Goal: Transaction & Acquisition: Purchase product/service

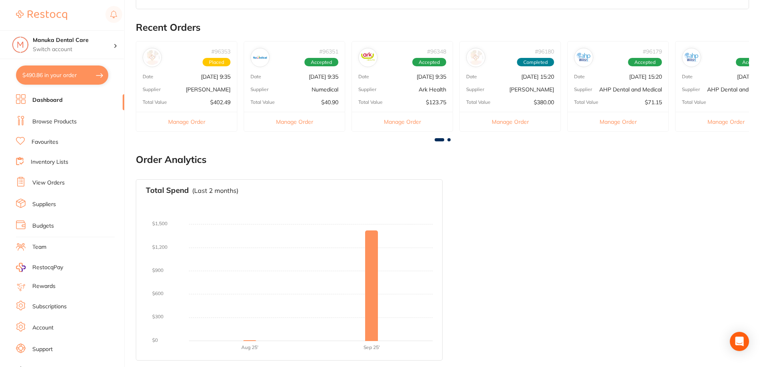
click at [49, 203] on link "Suppliers" at bounding box center [44, 204] width 24 height 8
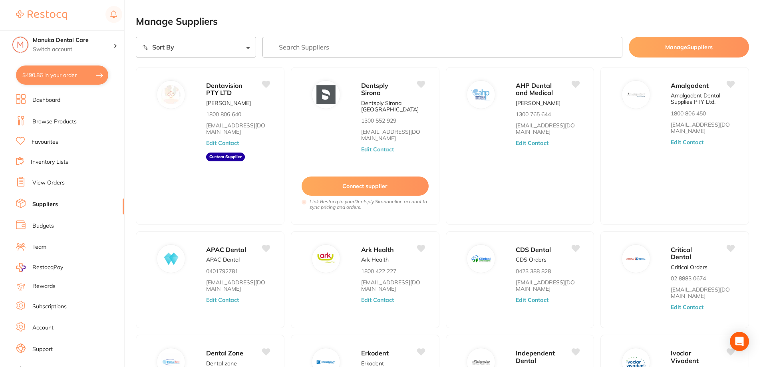
click at [41, 182] on link "View Orders" at bounding box center [48, 183] width 32 height 8
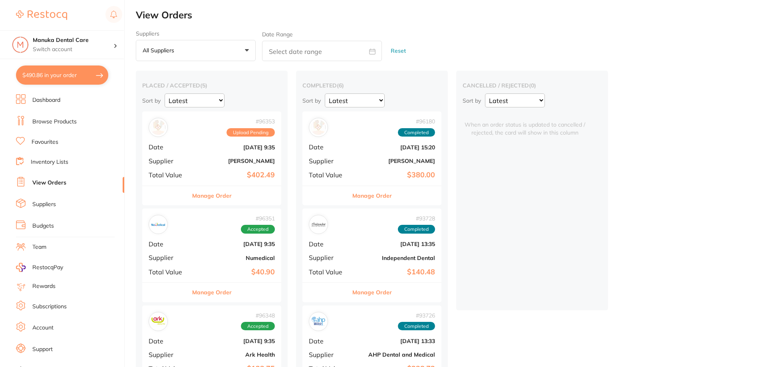
drag, startPoint x: 52, startPoint y: 82, endPoint x: 102, endPoint y: 99, distance: 53.0
click at [52, 81] on button "$490.86 in your order" at bounding box center [62, 74] width 92 height 19
checkbox input "true"
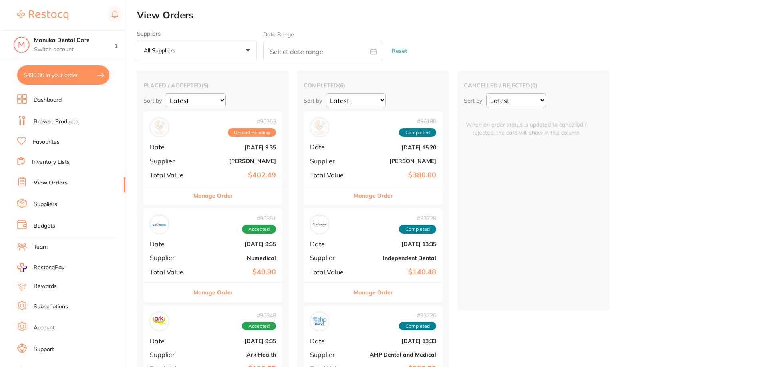
checkbox input "true"
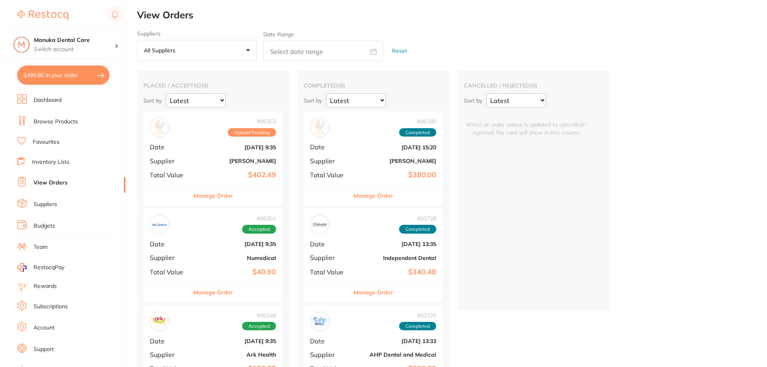
checkbox input "true"
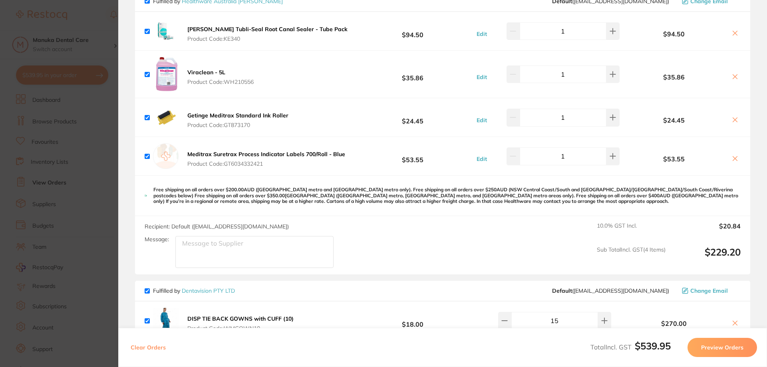
scroll to position [240, 0]
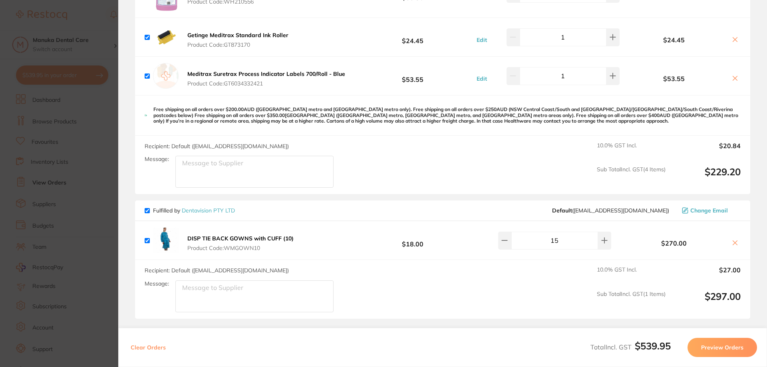
click at [726, 345] on button "Preview Orders" at bounding box center [721, 347] width 69 height 19
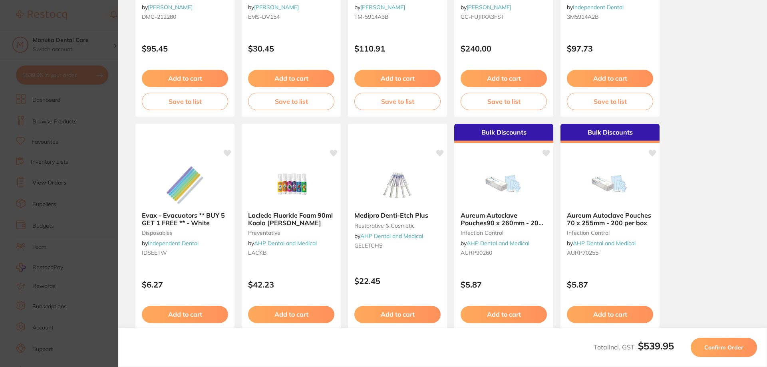
scroll to position [223, 0]
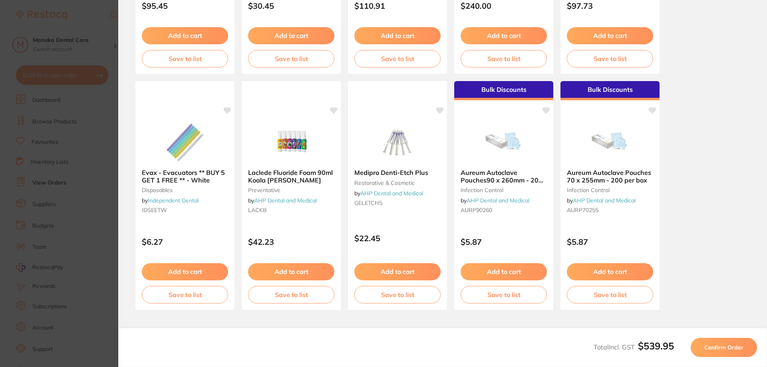
click at [715, 347] on span "Confirm Order" at bounding box center [723, 347] width 39 height 7
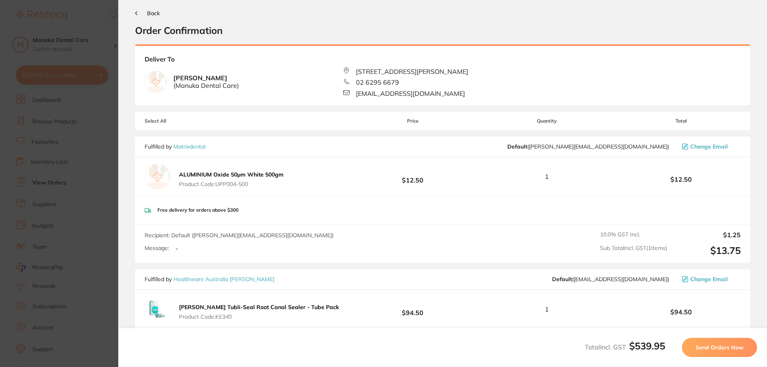
scroll to position [0, 0]
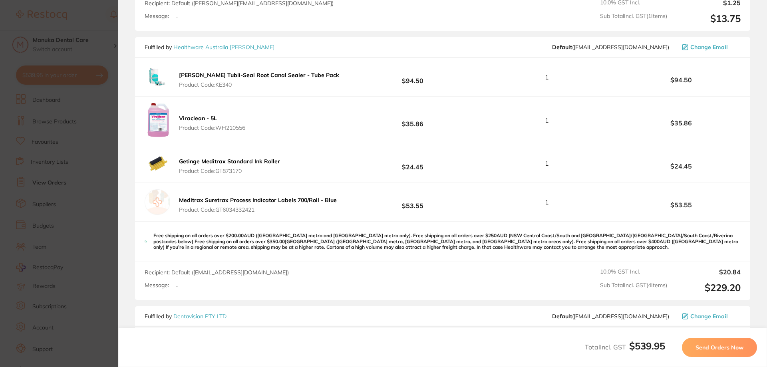
click at [697, 353] on button "Send Orders Now" at bounding box center [719, 347] width 75 height 19
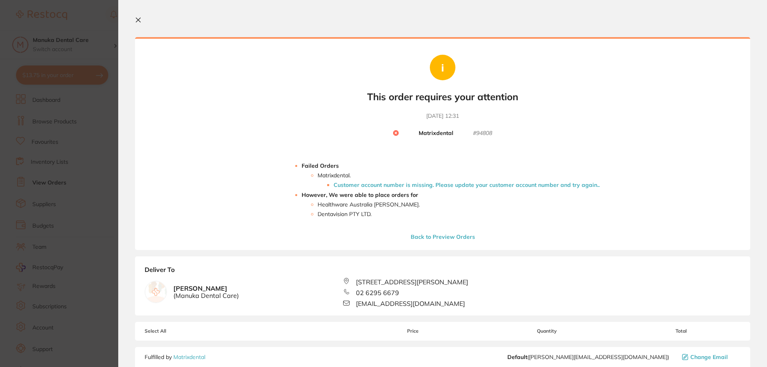
click at [140, 22] on icon at bounding box center [138, 20] width 4 height 4
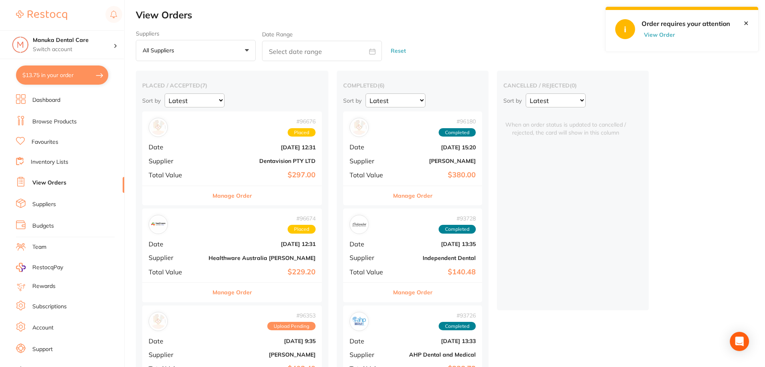
click at [393, 192] on button "Manage Order" at bounding box center [413, 195] width 40 height 19
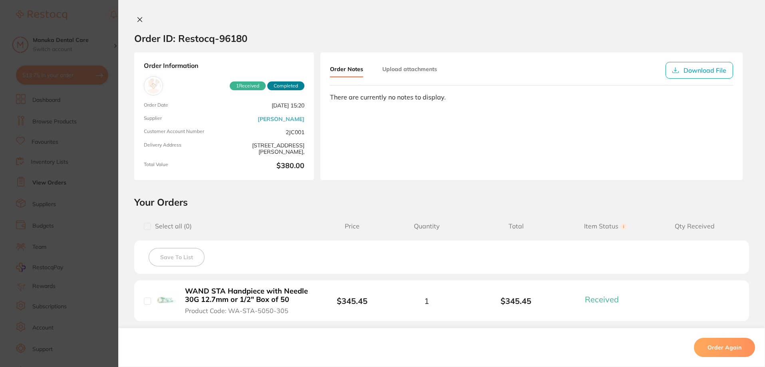
scroll to position [118, 0]
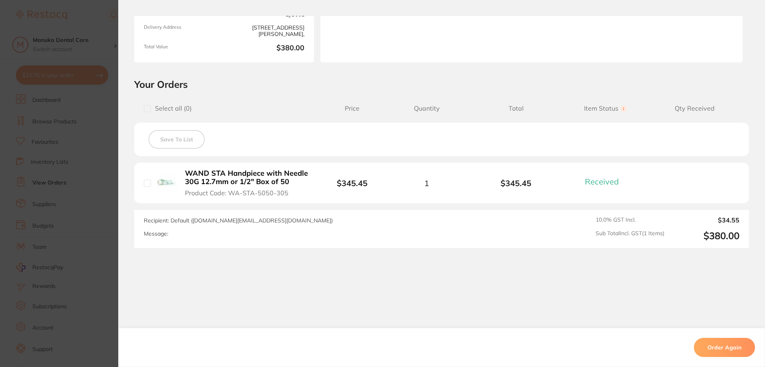
click at [71, 135] on section "Order ID: Restocq- 96180 Order Information 1 Received Completed Order Date Oct …" at bounding box center [382, 183] width 765 height 367
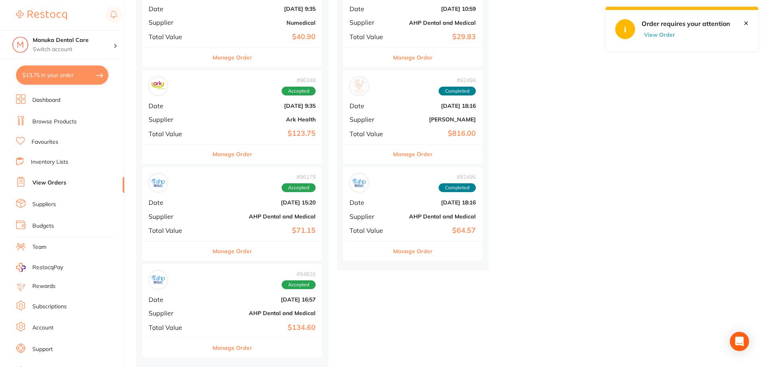
scroll to position [431, 0]
click at [187, 207] on div "# 96179 Accepted Date Oct 8 2025, 15:20 Supplier AHP Dental and Medical Total V…" at bounding box center [232, 204] width 180 height 74
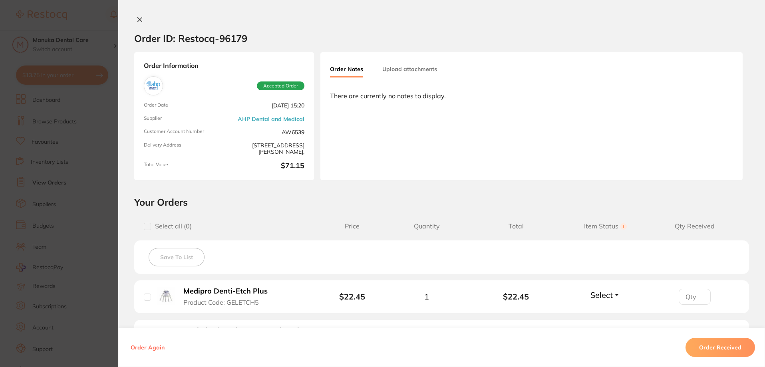
click at [85, 141] on section "Order ID: Restocq- 96179 Order Information Accepted Order Order Date Oct 8 2025…" at bounding box center [382, 183] width 765 height 367
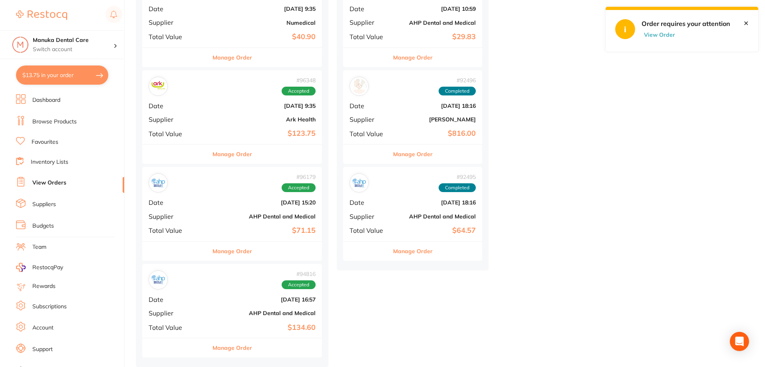
scroll to position [391, 0]
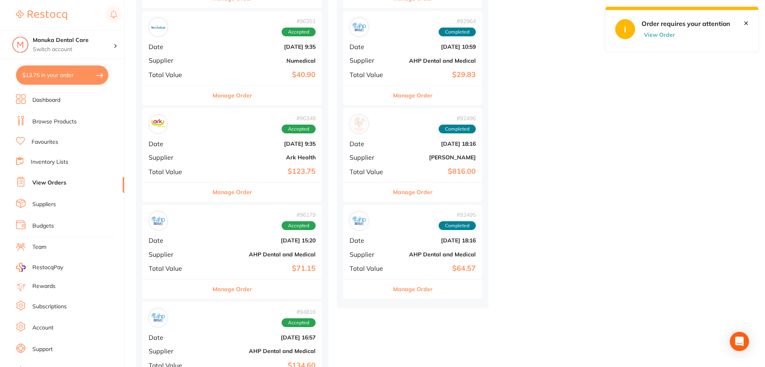
click at [208, 174] on b "$123.75" at bounding box center [261, 171] width 107 height 8
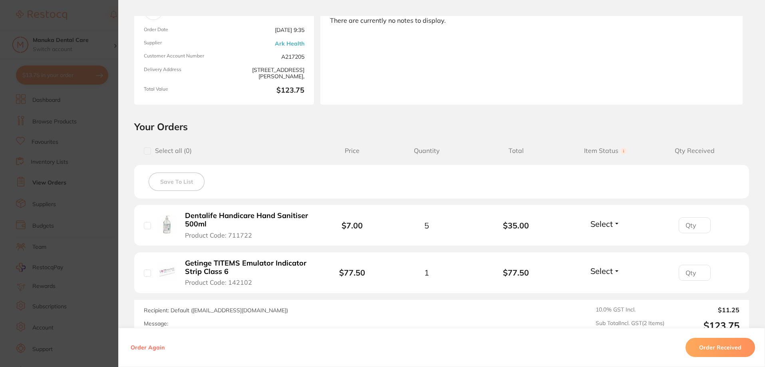
scroll to position [160, 0]
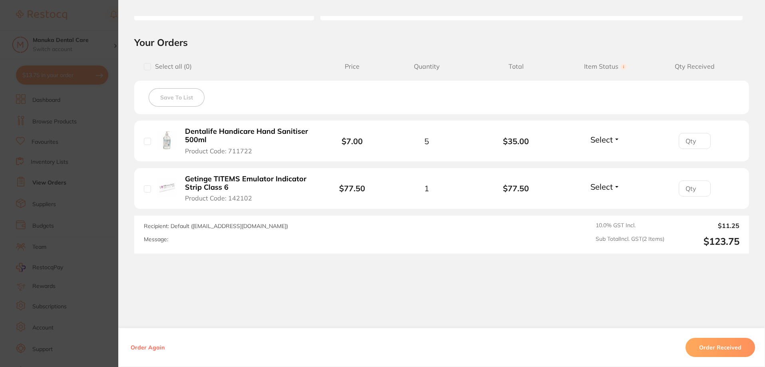
click at [113, 143] on section "Order ID: Restocq- 96348 Order Information Accepted Order Order Date Oct 10 202…" at bounding box center [382, 183] width 765 height 367
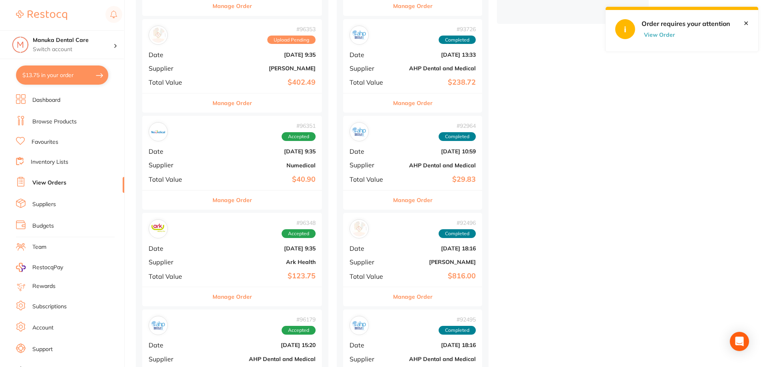
scroll to position [271, 0]
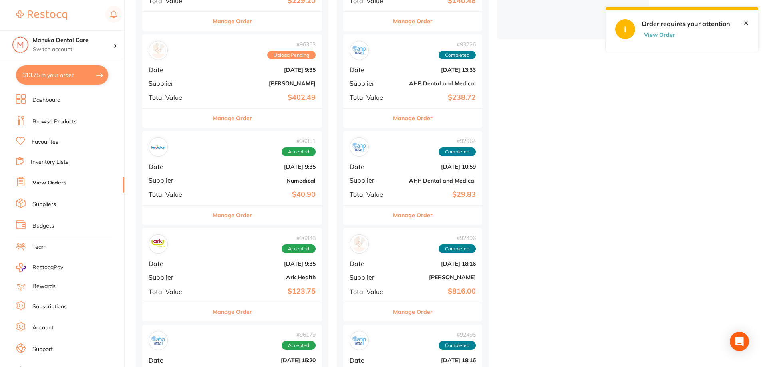
click at [205, 187] on div "# 96351 Accepted Date Oct 10 2025, 9:35 Supplier Numedical Total Value $40.90" at bounding box center [232, 168] width 180 height 74
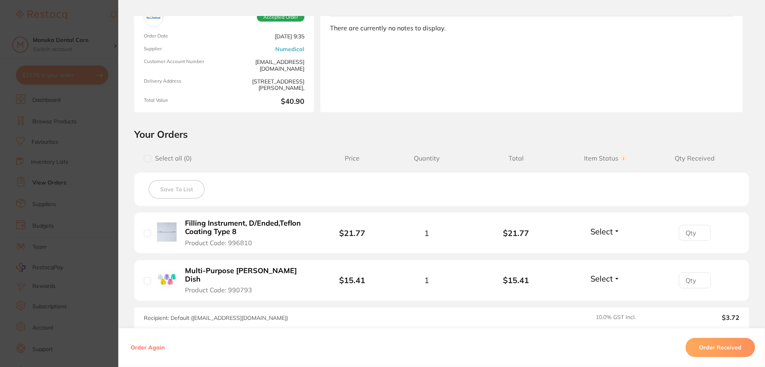
scroll to position [120, 0]
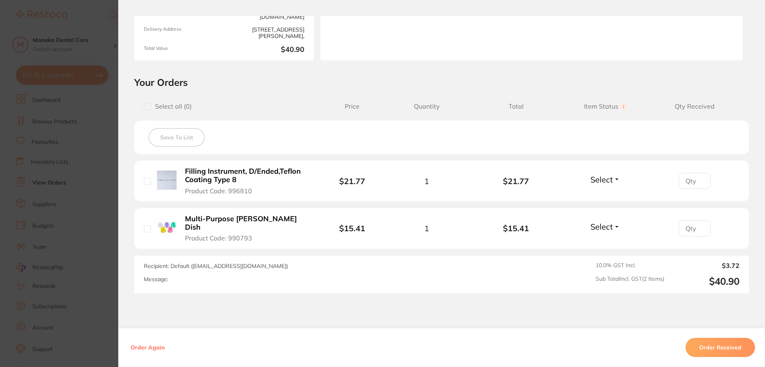
click at [104, 159] on section "Order ID: Restocq- 96351 Order Information Accepted Order Order Date Oct 10 202…" at bounding box center [382, 183] width 765 height 367
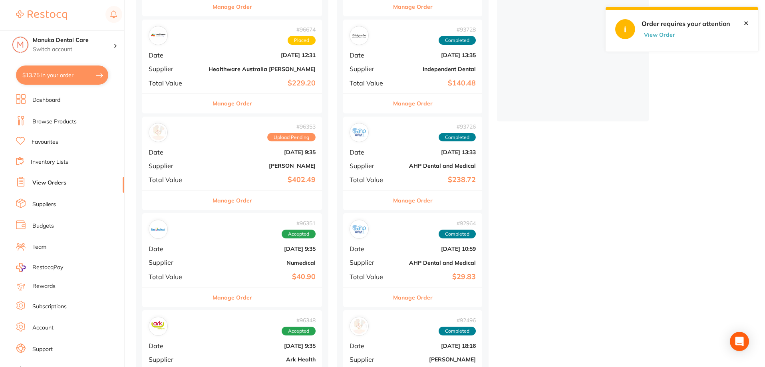
scroll to position [111, 0]
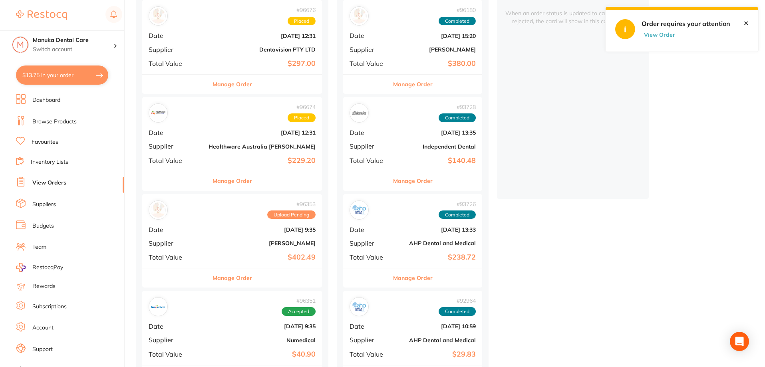
click at [196, 233] on div "# 96353 Upload Pending Date Oct 10 2025, 9:35 Supplier Henry Schein Halas Total…" at bounding box center [232, 231] width 180 height 74
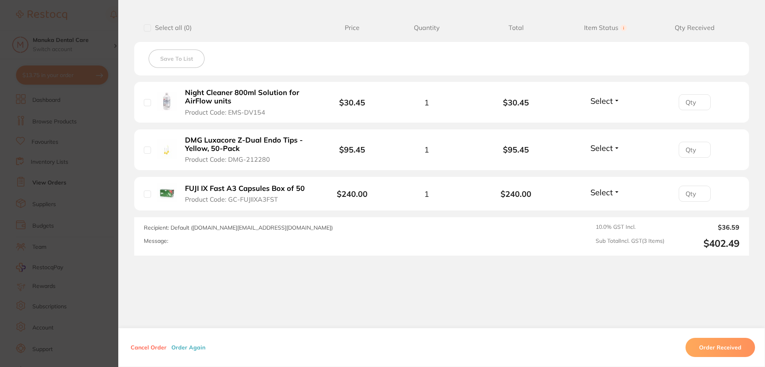
scroll to position [206, 0]
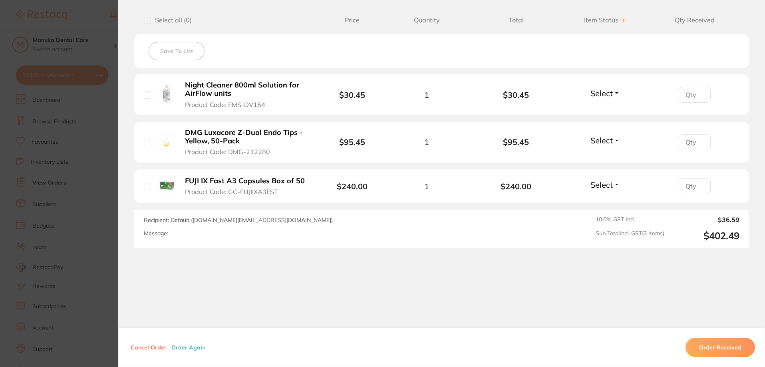
click at [107, 184] on section "Order ID: Restocq- 96353 Order Information Upload Pending Order Date Oct 10 202…" at bounding box center [382, 183] width 765 height 367
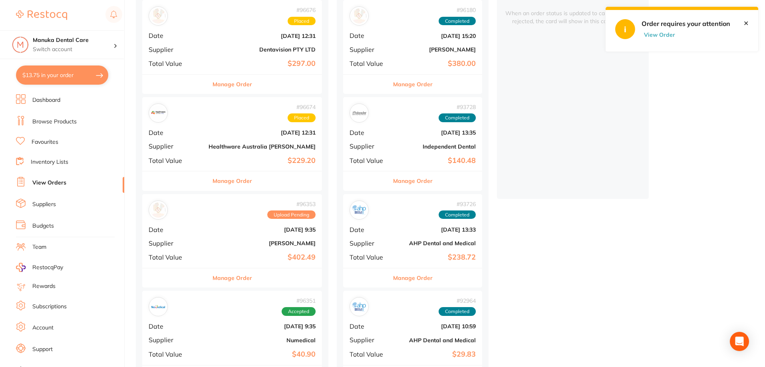
scroll to position [32, 0]
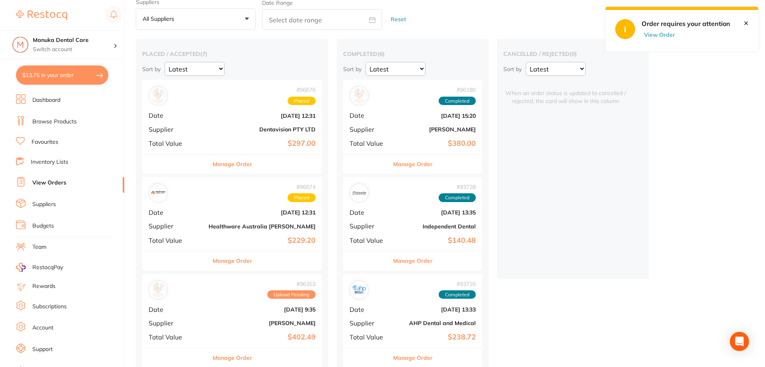
click at [206, 198] on div "# 96674 Placed" at bounding box center [232, 192] width 167 height 19
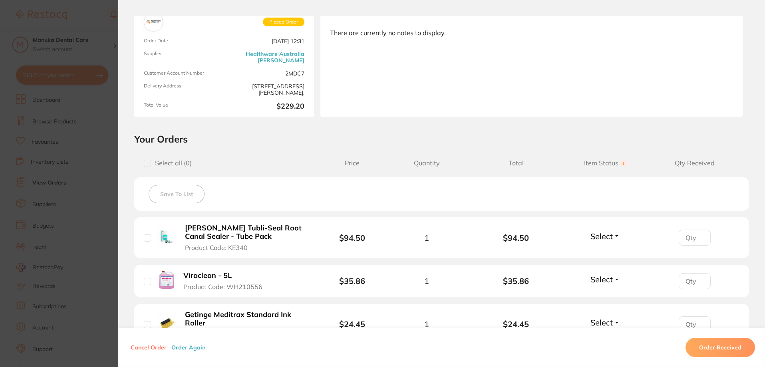
scroll to position [160, 0]
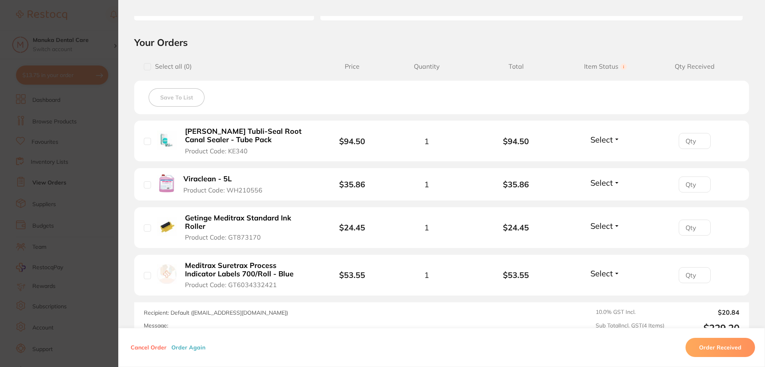
click at [102, 168] on section "Order ID: Restocq- 96674 Order Information Placed Order Order Date Oct 15 2025,…" at bounding box center [382, 183] width 765 height 367
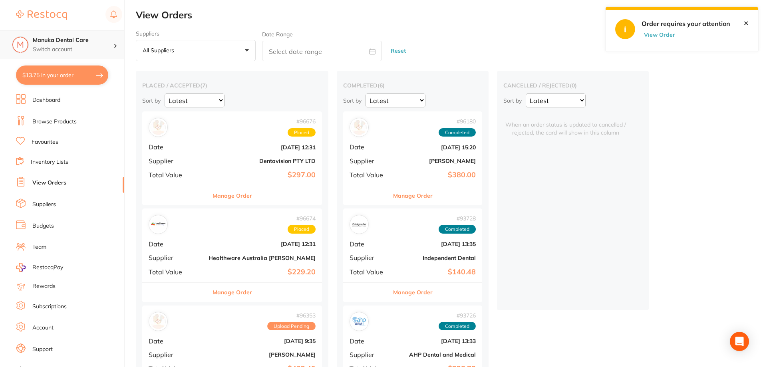
click at [83, 50] on p "Switch account" at bounding box center [73, 50] width 81 height 8
click at [92, 45] on div "Manuka Dental Care Switch account" at bounding box center [73, 44] width 81 height 17
click at [48, 180] on link "View Orders" at bounding box center [49, 183] width 34 height 8
click at [49, 119] on link "Browse Products" at bounding box center [54, 122] width 44 height 8
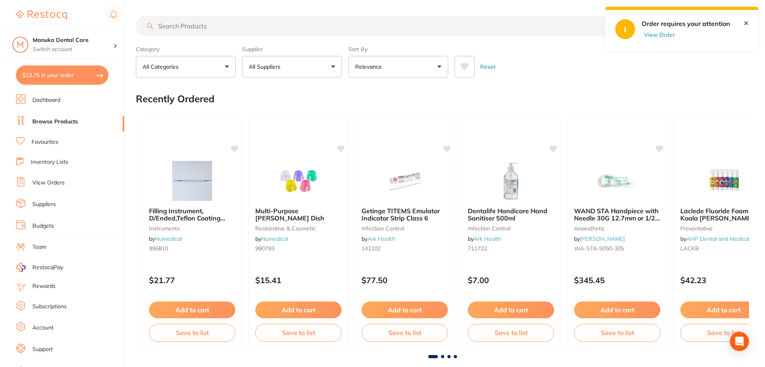
click at [191, 21] on input "search" at bounding box center [381, 26] width 490 height 20
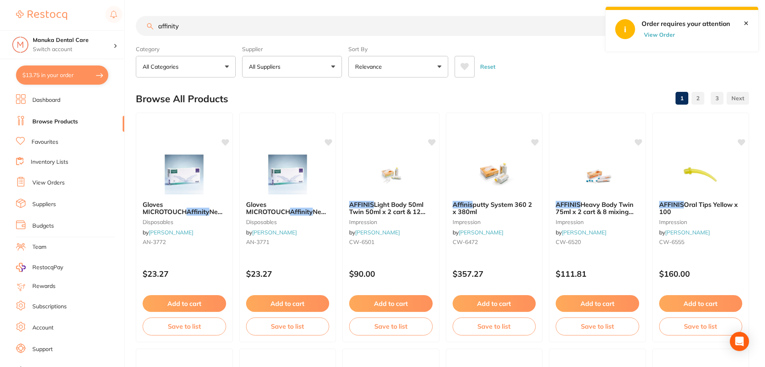
click at [276, 24] on input "affinity" at bounding box center [381, 26] width 490 height 20
type input "affinity heavy body"
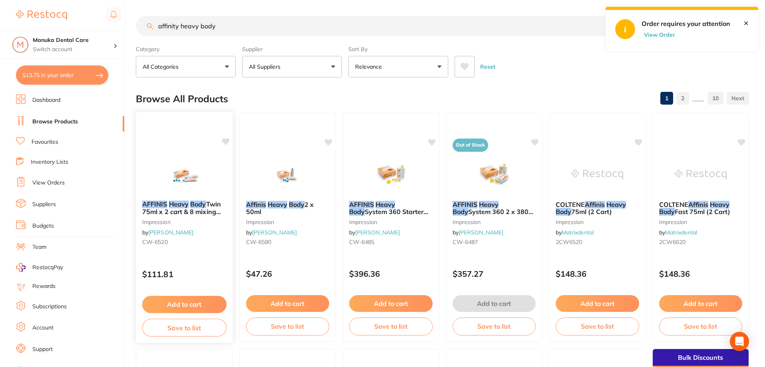
click at [210, 203] on span "Twin 75ml x 2 cart & 8 mixing tips" at bounding box center [181, 211] width 79 height 23
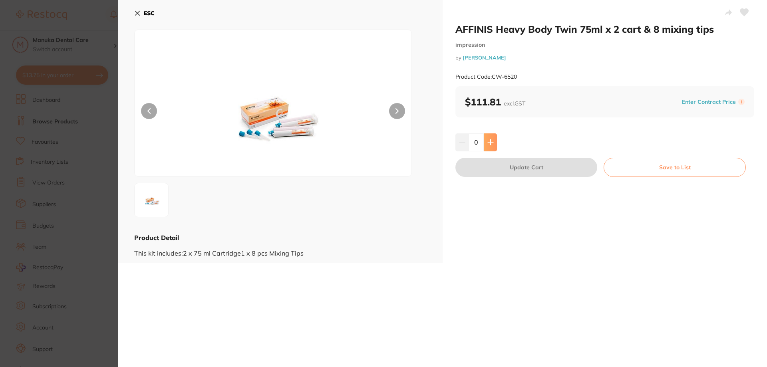
drag, startPoint x: 492, startPoint y: 146, endPoint x: 488, endPoint y: 148, distance: 4.5
click at [492, 145] on button at bounding box center [490, 142] width 13 height 18
type input "1"
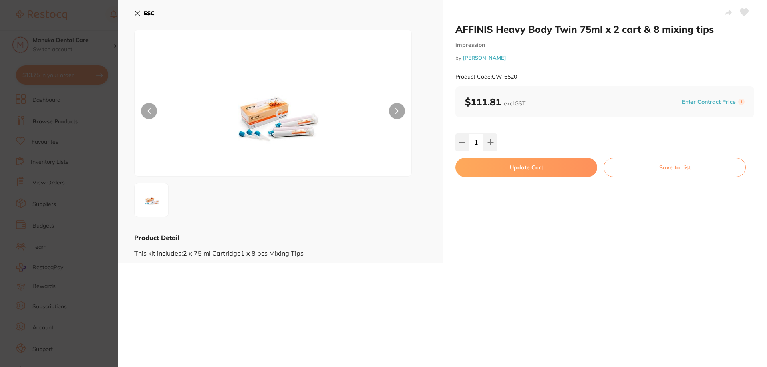
click at [570, 170] on button "Update Cart" at bounding box center [526, 167] width 142 height 19
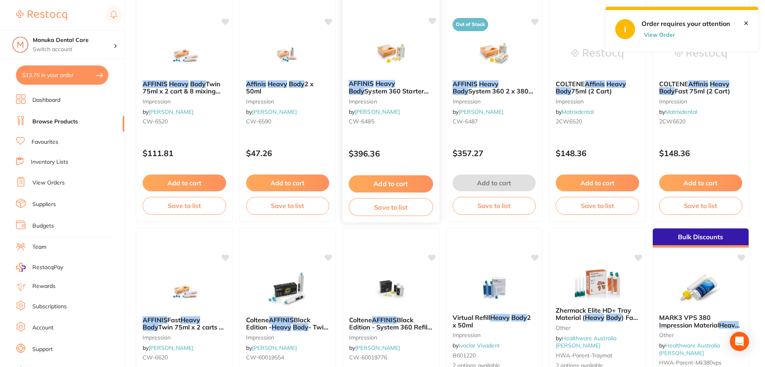
scroll to position [240, 0]
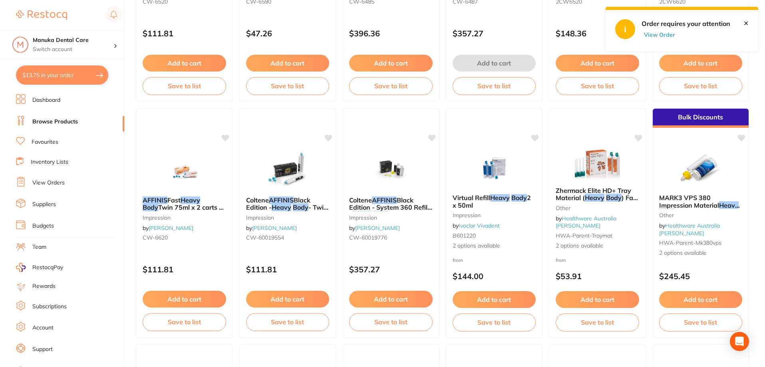
click at [657, 35] on button "View Order" at bounding box center [661, 34] width 40 height 7
checkbox input "true"
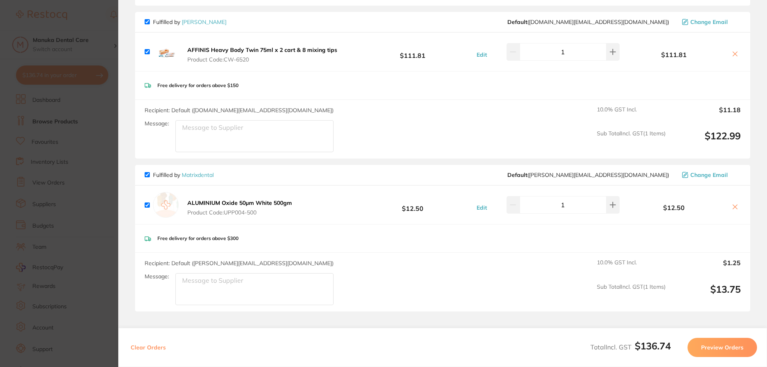
scroll to position [0, 0]
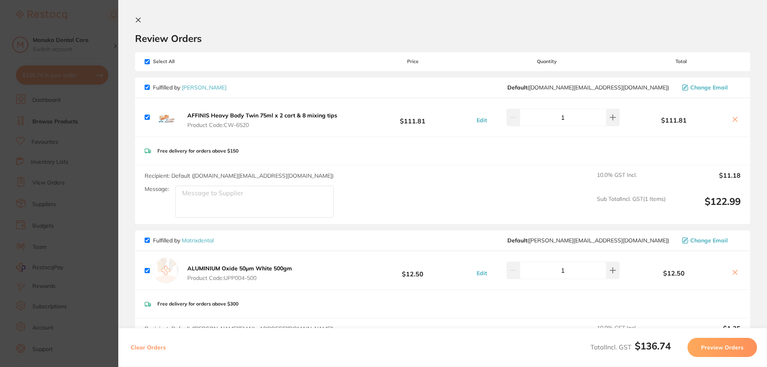
click at [139, 19] on icon at bounding box center [138, 20] width 4 height 4
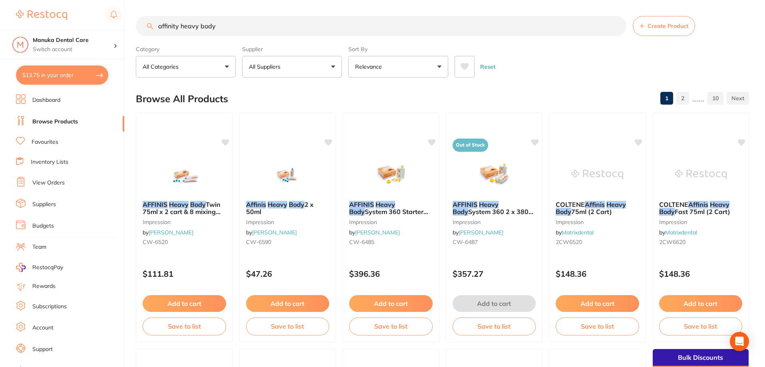
click at [242, 33] on input "affinity heavy body" at bounding box center [381, 26] width 490 height 20
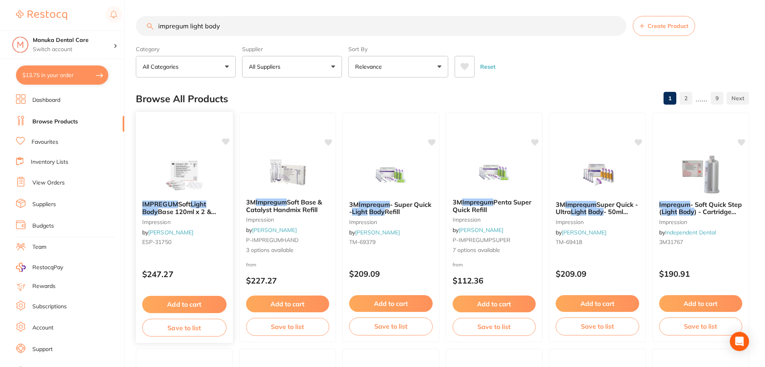
type input "impregum light body"
click at [193, 212] on span "Base 120ml x 2 & Catalyst 15ml x 2" at bounding box center [179, 216] width 74 height 16
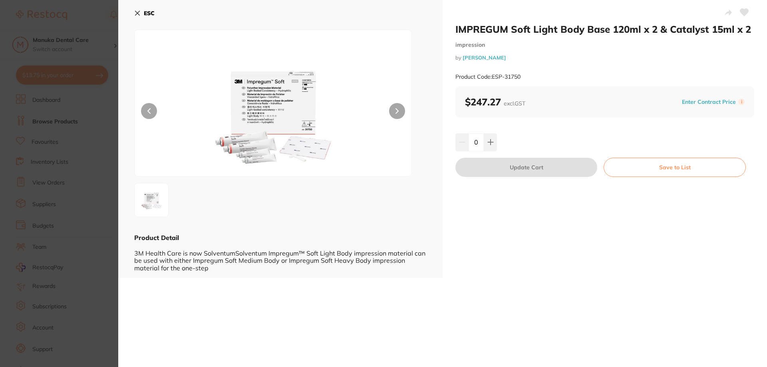
click at [392, 104] on button at bounding box center [397, 111] width 16 height 16
click at [140, 13] on icon at bounding box center [137, 13] width 6 height 6
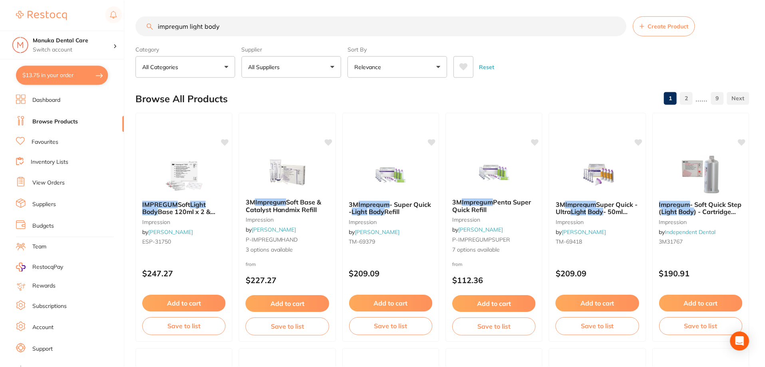
scroll to position [0, 0]
click at [400, 205] on span "- Super Quick -" at bounding box center [390, 208] width 83 height 16
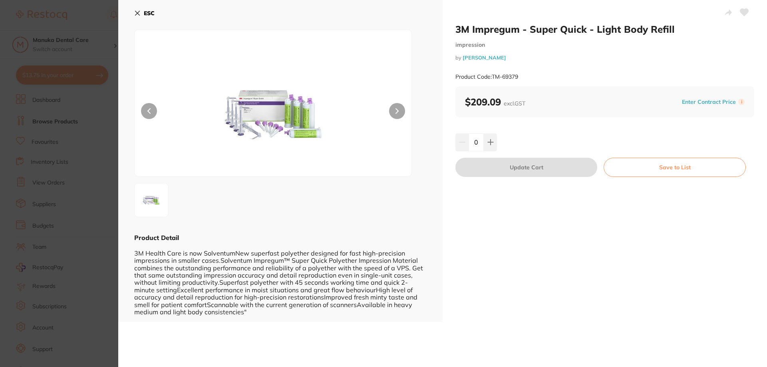
click at [272, 151] on img at bounding box center [273, 113] width 166 height 126
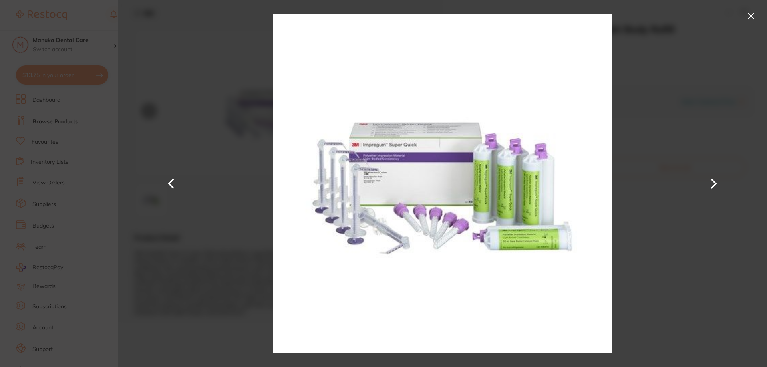
click at [710, 189] on button at bounding box center [713, 184] width 19 height 184
click at [657, 120] on div at bounding box center [442, 183] width 648 height 367
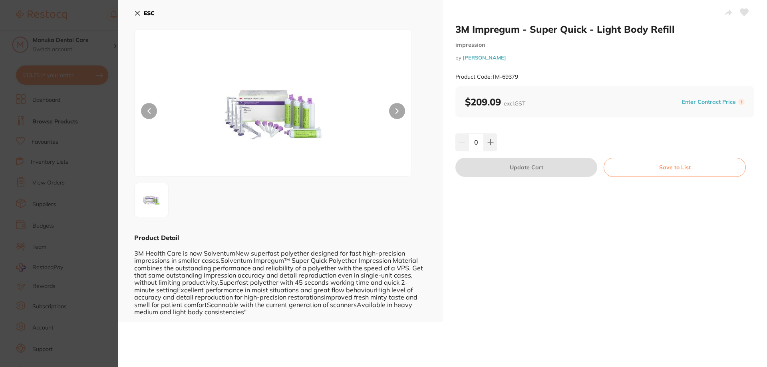
click at [92, 174] on section "3M Impregum - Super Quick - Light Body Refill impression by [PERSON_NAME] Produ…" at bounding box center [383, 183] width 767 height 367
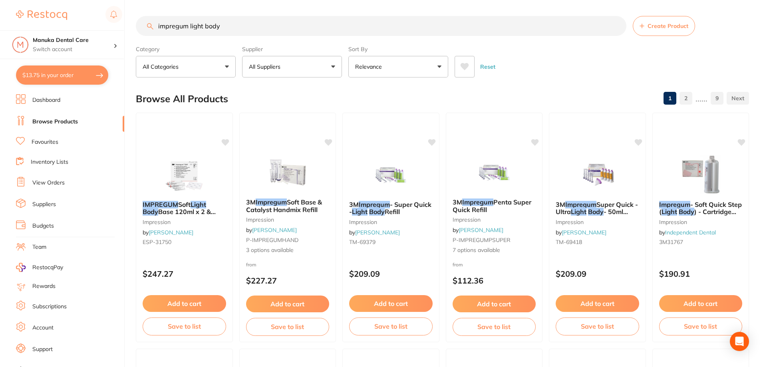
click at [212, 27] on input "impregum light body" at bounding box center [381, 26] width 490 height 20
click at [237, 28] on input "impregum light body" at bounding box center [381, 26] width 490 height 20
drag, startPoint x: 240, startPoint y: 25, endPoint x: 148, endPoint y: 14, distance: 92.6
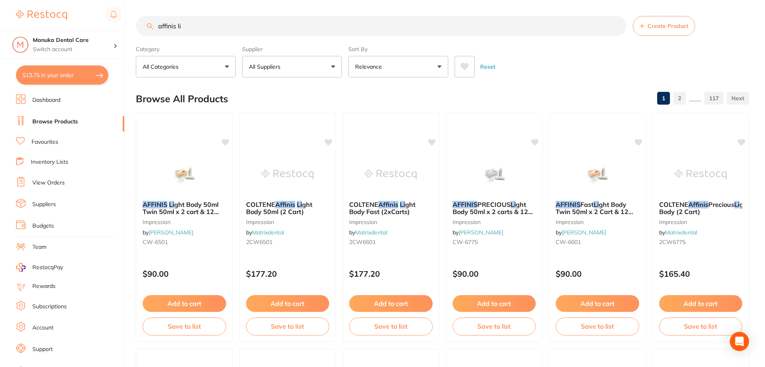
type input "affinis li"
click at [187, 210] on span "ght Body 50ml Twin 50ml x 2 cart & 12 mix tips" at bounding box center [181, 211] width 76 height 23
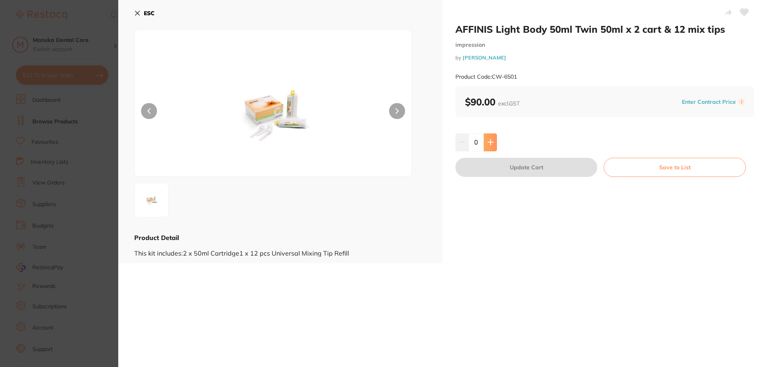
click at [487, 143] on icon at bounding box center [490, 142] width 6 height 6
type input "1"
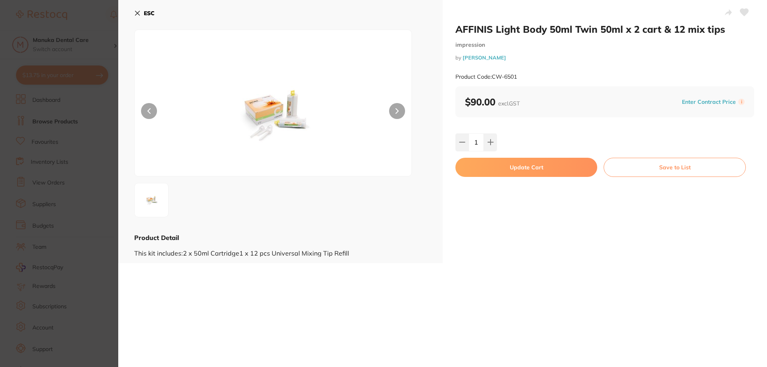
click at [497, 165] on button "Update Cart" at bounding box center [526, 167] width 142 height 19
checkbox input "false"
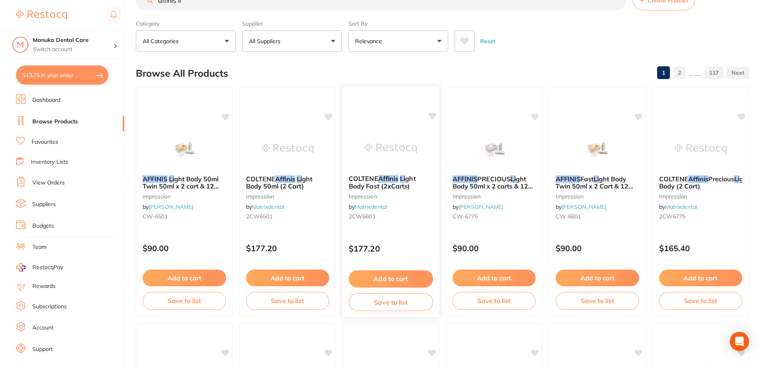
scroll to position [1, 0]
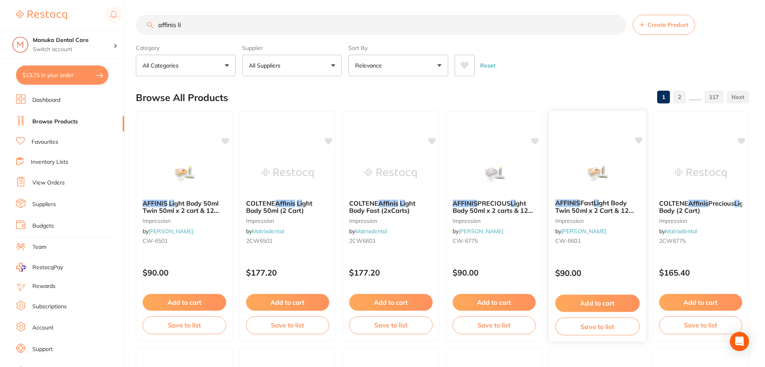
click at [612, 204] on span "ght Body Twin 50ml x 2 Cart & 12 Mix Tips" at bounding box center [594, 210] width 78 height 23
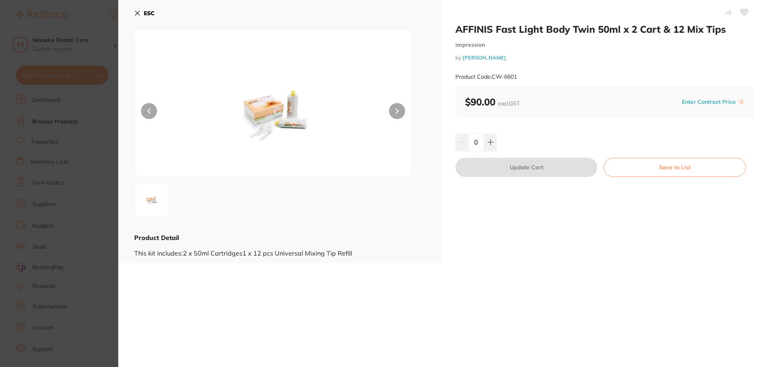
click at [395, 111] on icon at bounding box center [396, 111] width 3 height 6
click at [147, 109] on icon at bounding box center [148, 111] width 3 height 6
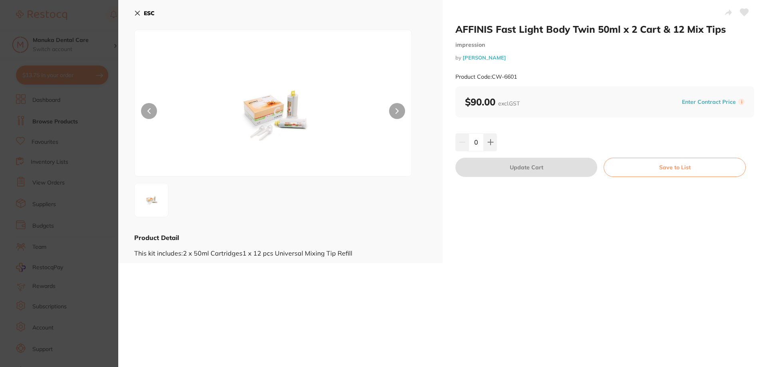
click at [147, 109] on icon at bounding box center [148, 111] width 3 height 6
click at [489, 144] on icon at bounding box center [490, 142] width 5 height 5
type input "1"
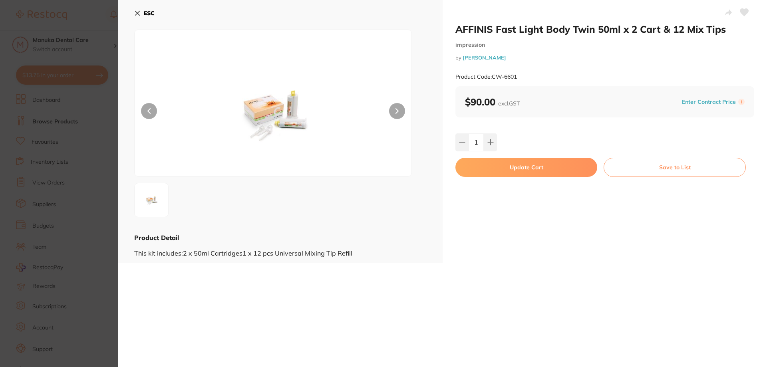
click at [553, 171] on button "Update Cart" at bounding box center [526, 167] width 142 height 19
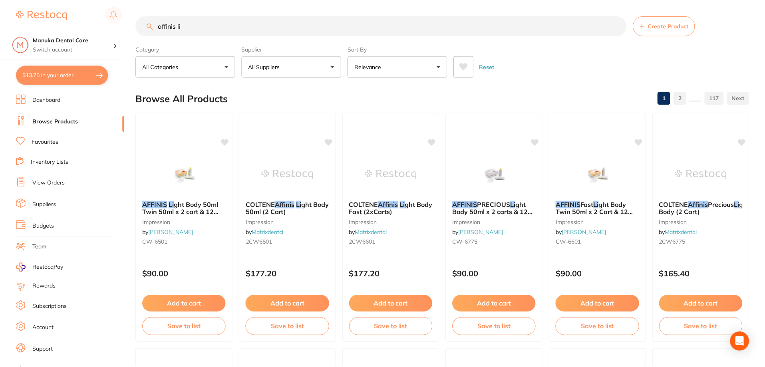
scroll to position [1, 0]
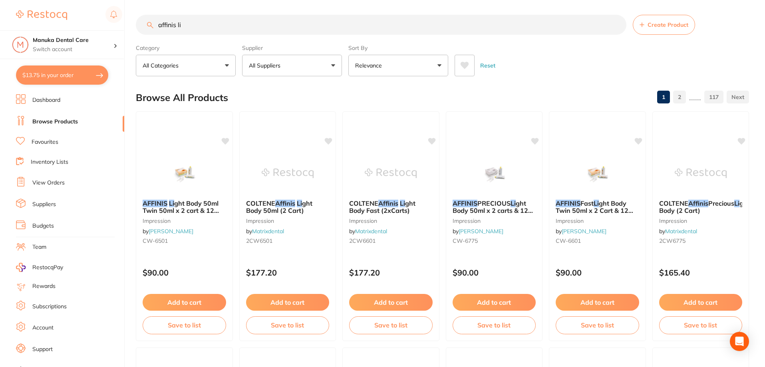
click at [59, 74] on button "$13.75 in your order" at bounding box center [62, 74] width 92 height 19
checkbox input "true"
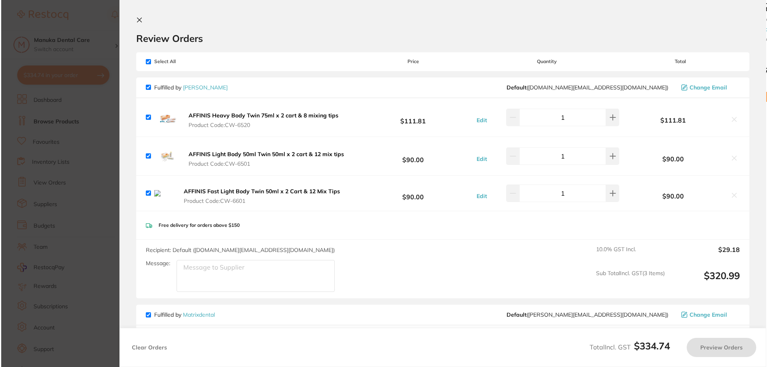
scroll to position [0, 0]
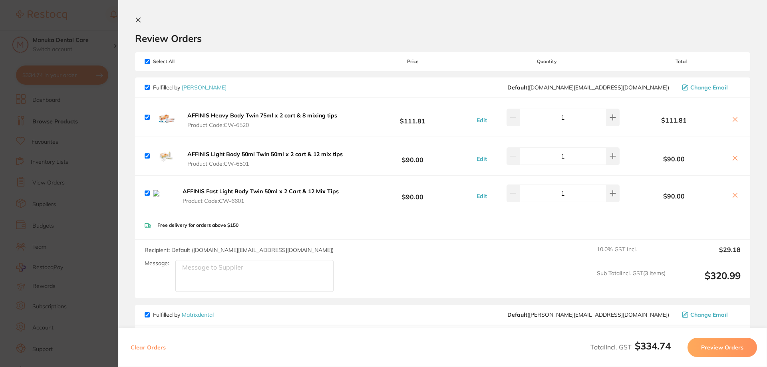
click at [482, 198] on button "Edit" at bounding box center [481, 195] width 15 height 7
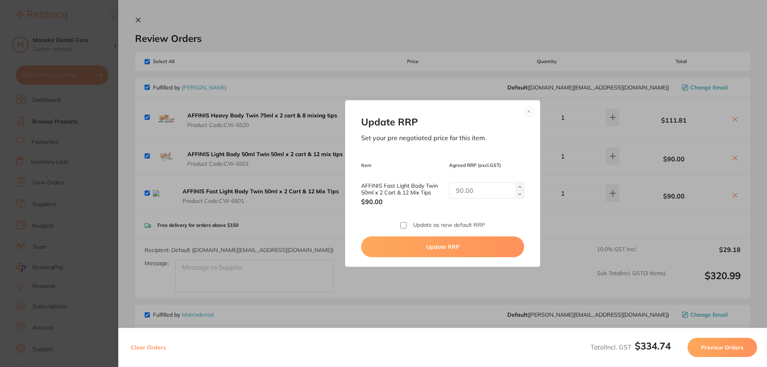
click at [524, 109] on button at bounding box center [529, 112] width 10 height 10
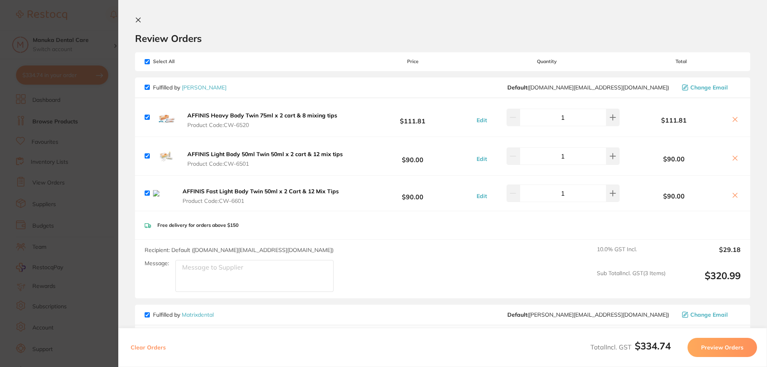
click at [149, 193] on input "checkbox" at bounding box center [147, 192] width 5 height 5
checkbox input "false"
click at [731, 196] on icon at bounding box center [734, 195] width 6 height 6
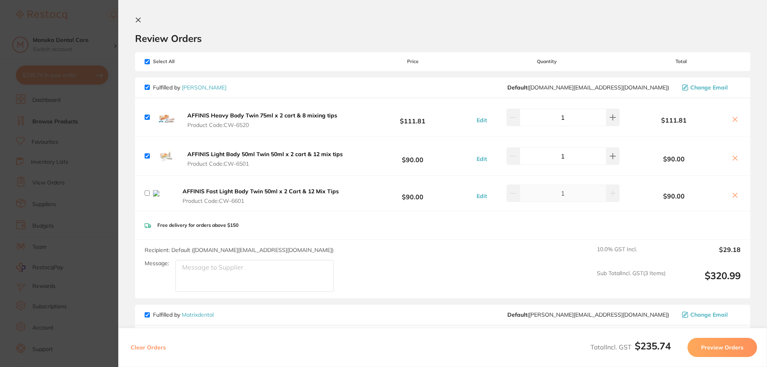
checkbox input "true"
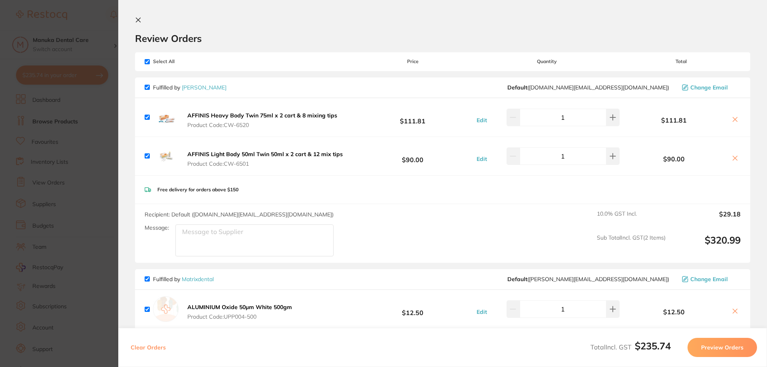
click at [139, 22] on icon at bounding box center [138, 20] width 6 height 6
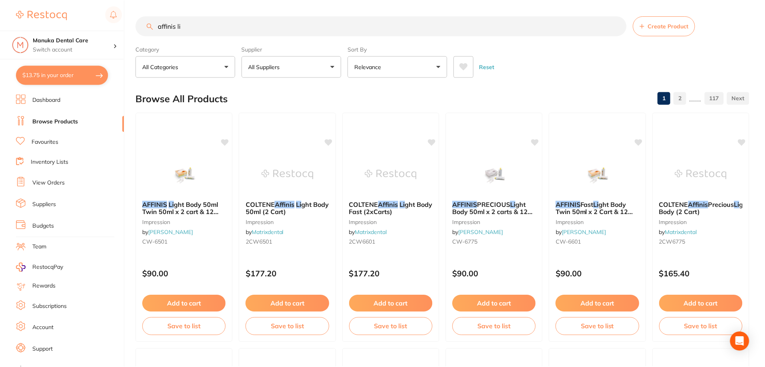
scroll to position [1, 0]
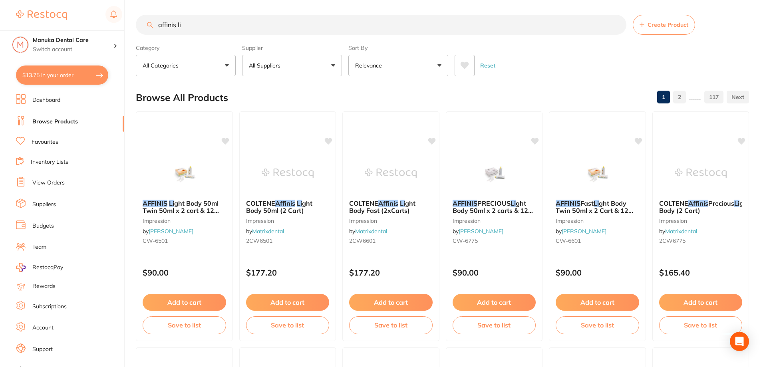
click at [190, 21] on input "affinis li" at bounding box center [381, 25] width 490 height 20
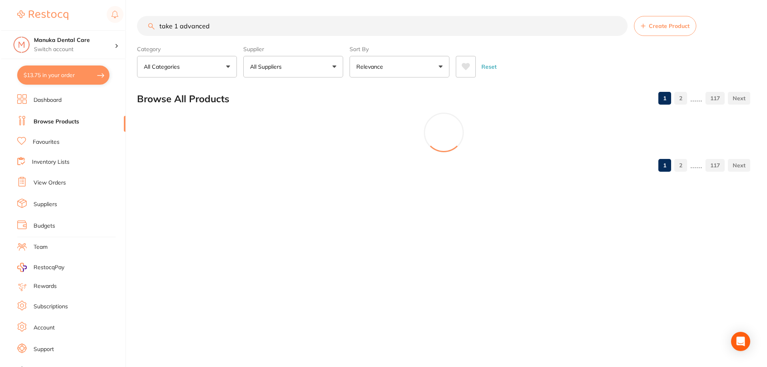
scroll to position [0, 0]
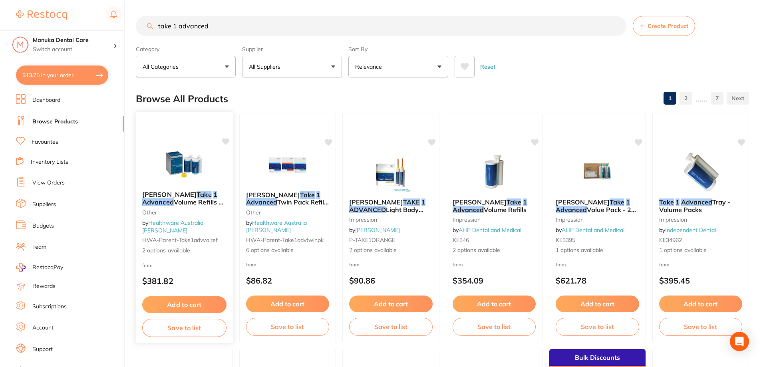
click at [190, 206] on span "Volume Refills 2x 380ml Cartridges" at bounding box center [184, 206] width 84 height 16
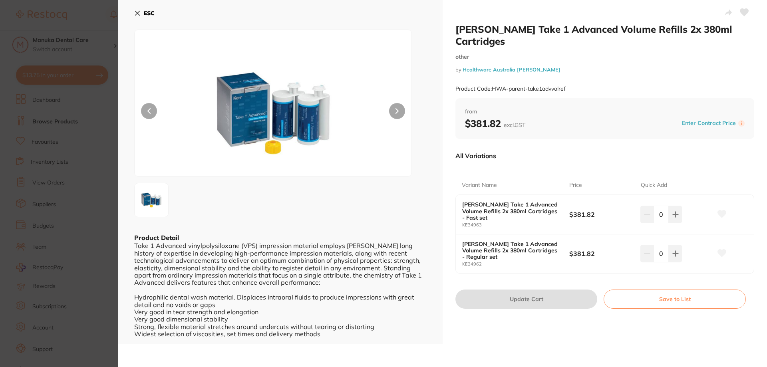
click at [139, 14] on icon at bounding box center [137, 13] width 6 height 6
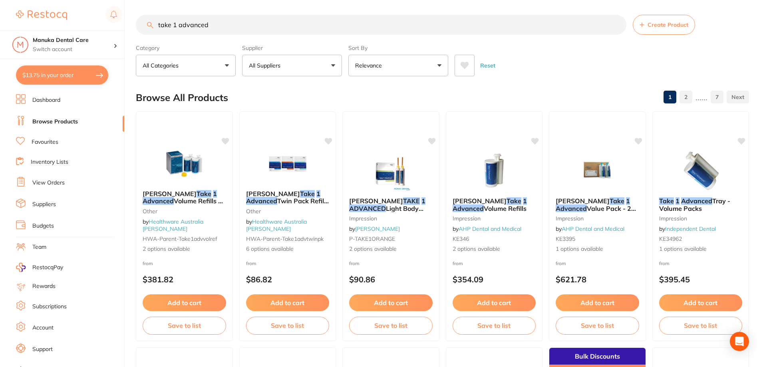
click at [240, 28] on input "take 1 advanced" at bounding box center [381, 25] width 490 height 20
type input "take 1 advanced bite registration"
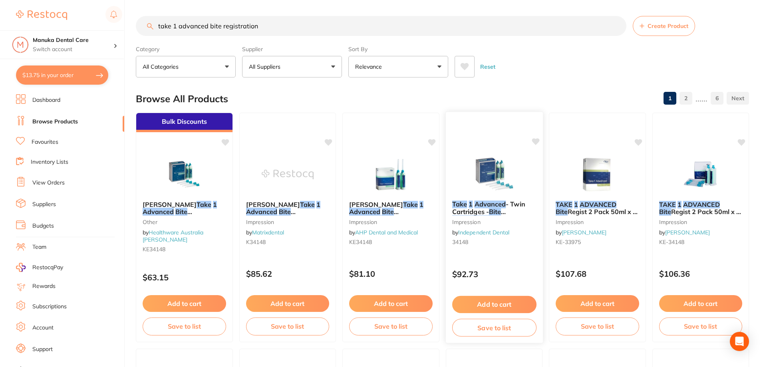
click at [490, 209] on span "- Twin Cartridges -" at bounding box center [488, 208] width 73 height 16
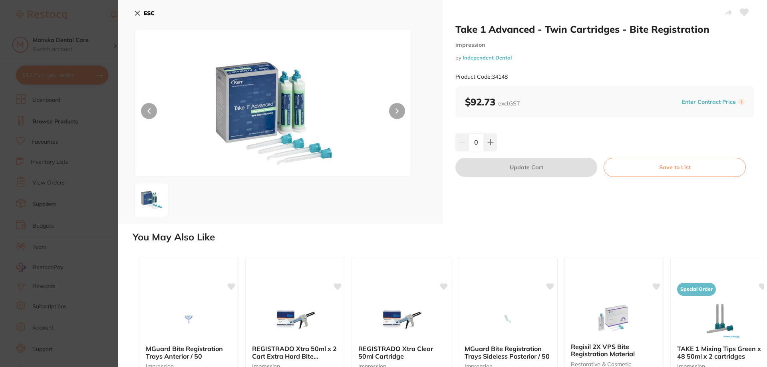
click at [641, 27] on h2 "Take 1 Advanced - Twin Cartridges - Bite Registration" at bounding box center [604, 29] width 299 height 12
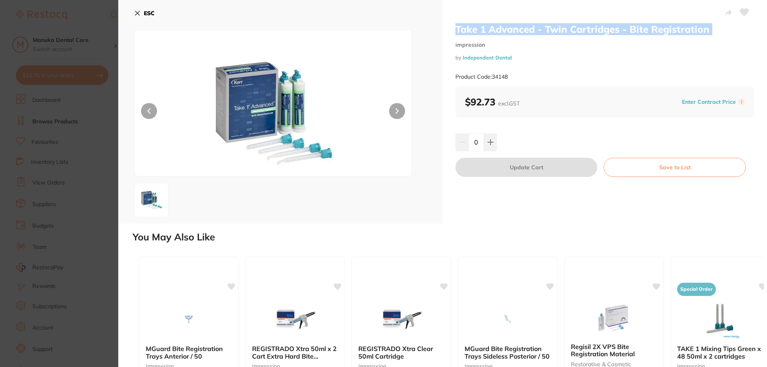
click at [641, 27] on h2 "Take 1 Advanced - Twin Cartridges - Bite Registration" at bounding box center [604, 29] width 299 height 12
copy h2 "Take 1 Advanced - Twin Cartridges - Bite Registration"
click at [487, 146] on button at bounding box center [490, 142] width 13 height 18
type input "1"
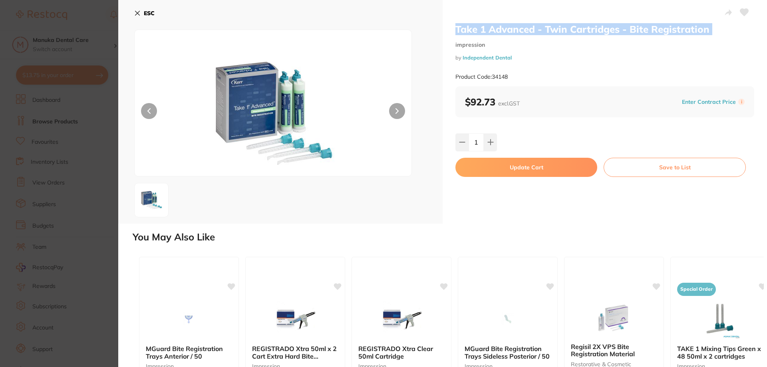
drag, startPoint x: 557, startPoint y: 169, endPoint x: 445, endPoint y: 201, distance: 116.3
click at [557, 168] on button "Update Cart" at bounding box center [526, 167] width 142 height 19
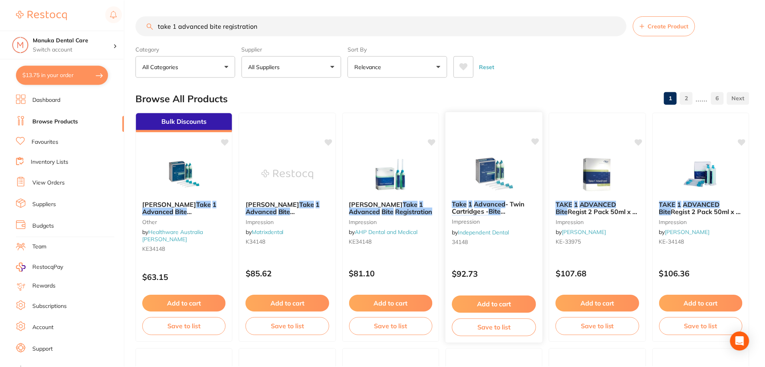
scroll to position [1, 0]
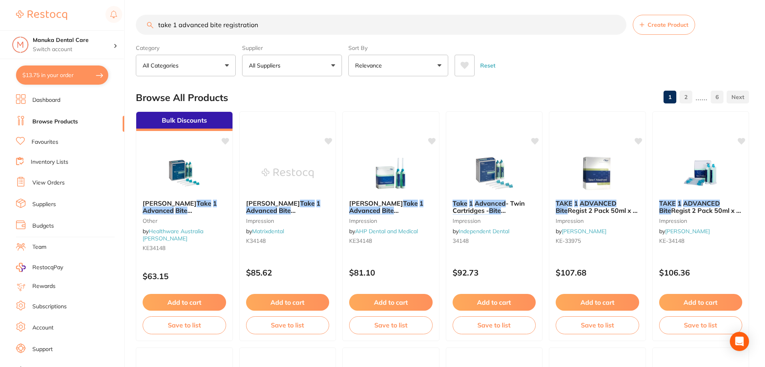
click at [69, 70] on button "$13.75 in your order" at bounding box center [62, 74] width 92 height 19
checkbox input "true"
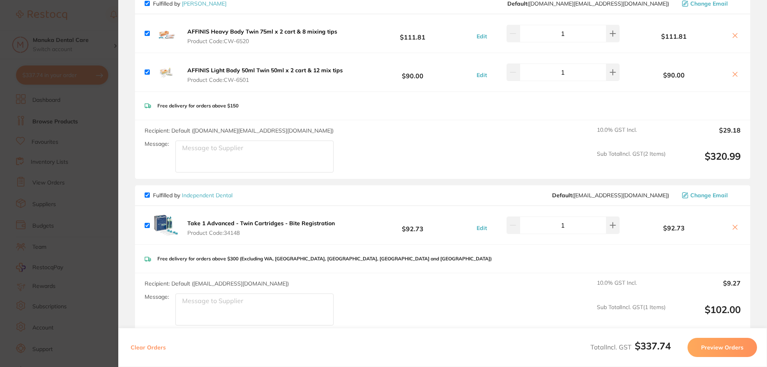
scroll to position [200, 0]
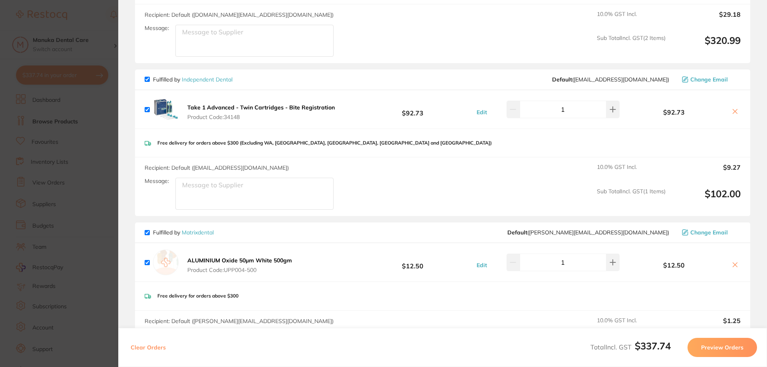
click at [146, 260] on input "checkbox" at bounding box center [147, 262] width 5 height 5
checkbox input "false"
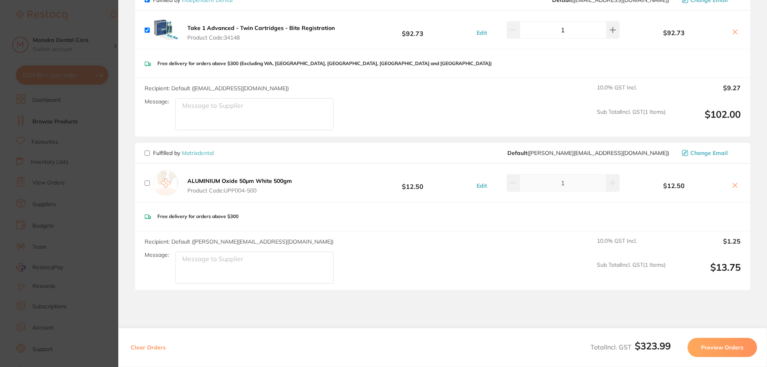
scroll to position [329, 0]
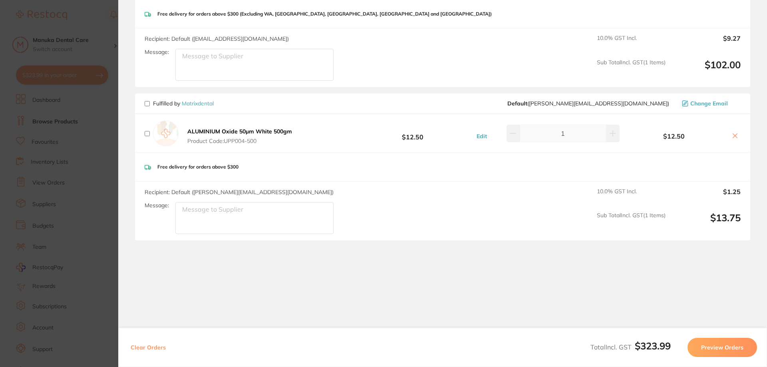
click at [722, 349] on button "Preview Orders" at bounding box center [721, 347] width 69 height 19
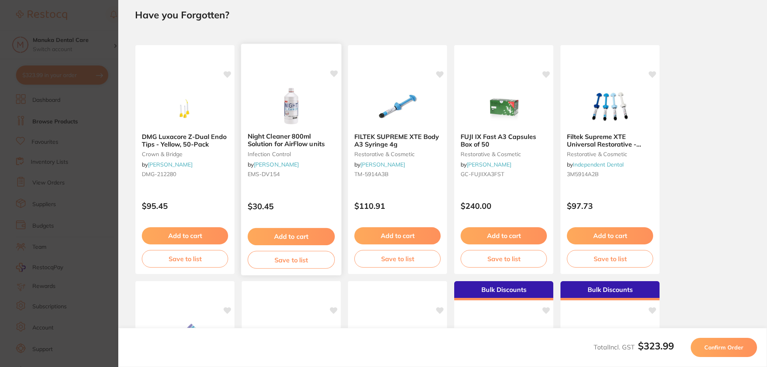
scroll to position [0, 0]
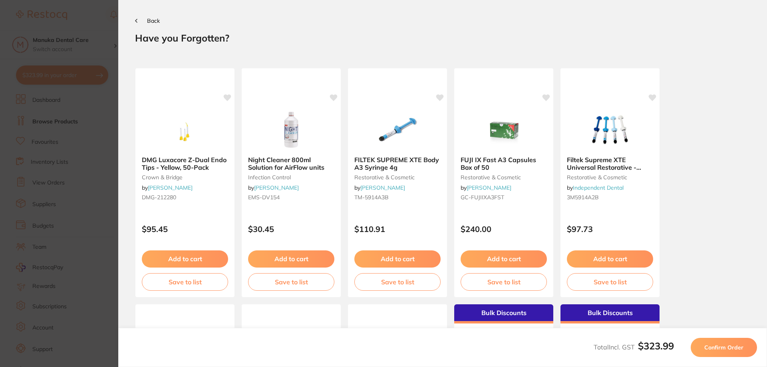
click at [717, 345] on span "Confirm Order" at bounding box center [723, 347] width 39 height 7
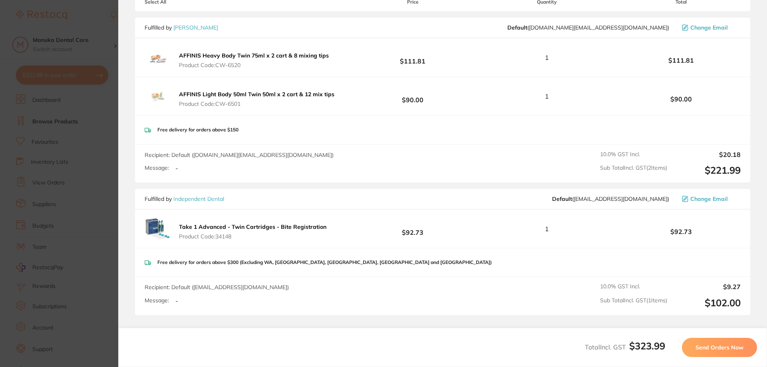
scroll to position [42, 0]
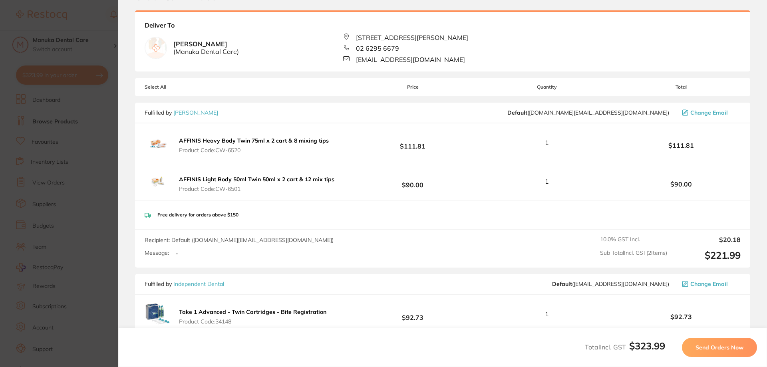
click at [725, 341] on button "Send Orders Now" at bounding box center [719, 347] width 75 height 19
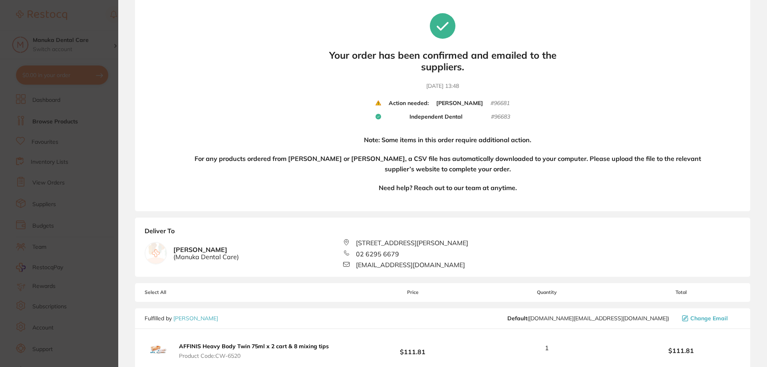
scroll to position [0, 0]
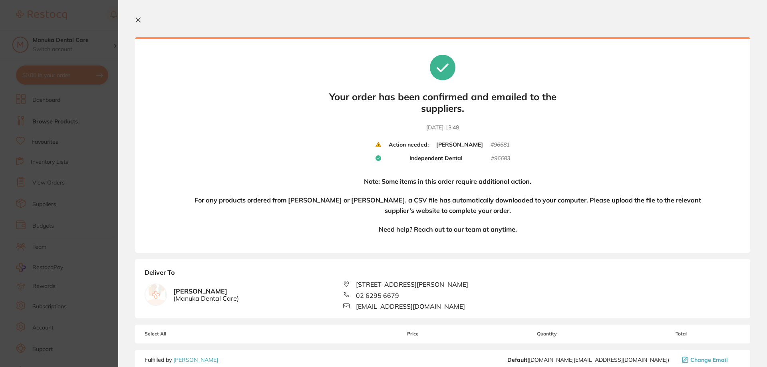
click at [137, 20] on icon at bounding box center [138, 20] width 6 height 6
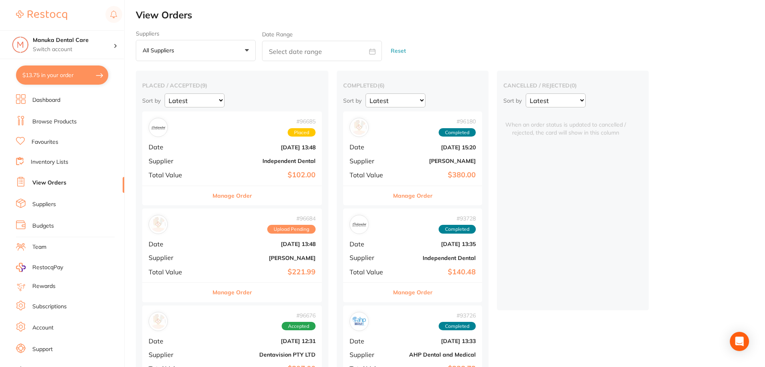
click at [72, 78] on button "$13.75 in your order" at bounding box center [62, 74] width 92 height 19
checkbox input "true"
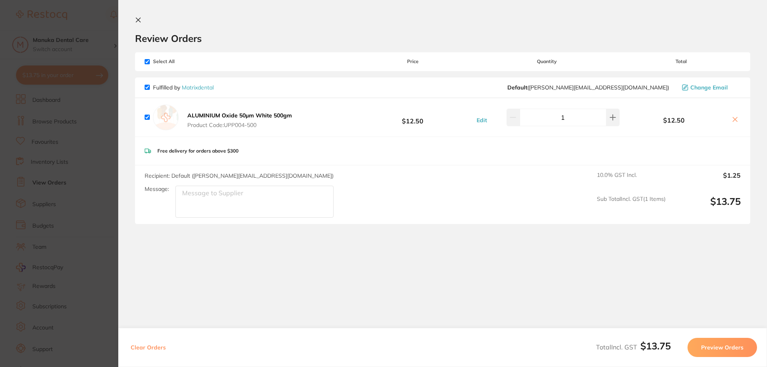
click at [139, 20] on icon at bounding box center [138, 20] width 4 height 4
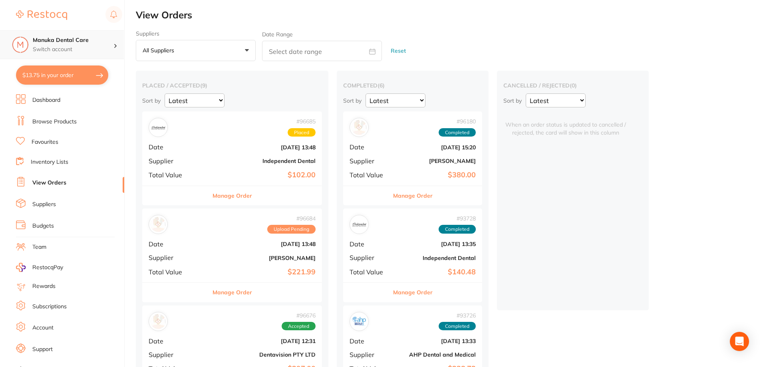
click at [69, 48] on p "Switch account" at bounding box center [73, 50] width 81 height 8
click at [63, 65] on div "Manuka Dental Care" at bounding box center [62, 69] width 112 height 28
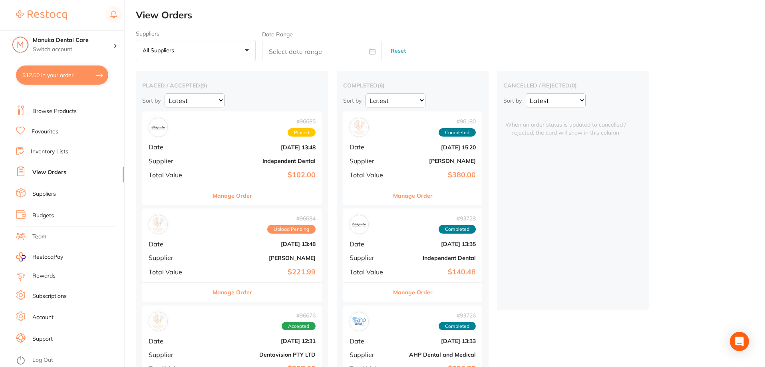
click at [53, 353] on ul "Dashboard Browse Products Favourites Inventory Lists View Orders Suppliers Budg…" at bounding box center [70, 222] width 108 height 276
click at [50, 361] on link "Log Out" at bounding box center [42, 360] width 21 height 8
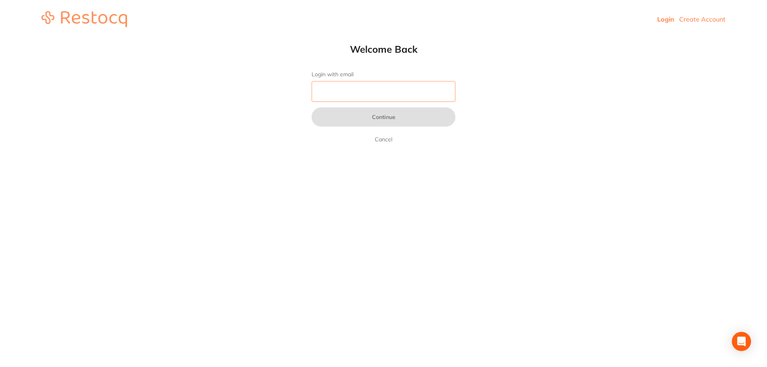
click at [367, 87] on input "Login with email" at bounding box center [383, 91] width 144 height 21
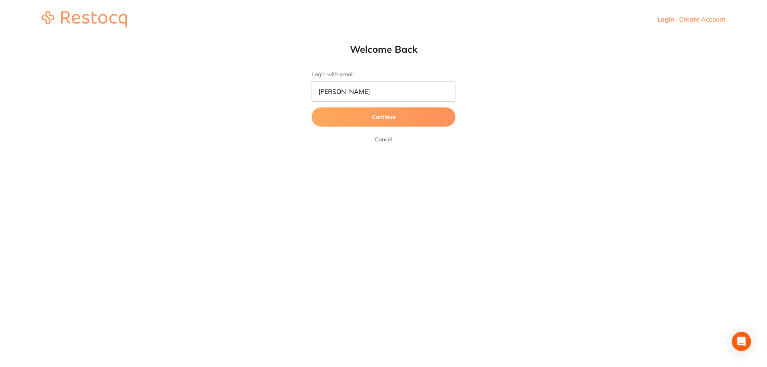
click at [383, 115] on button "Continue" at bounding box center [383, 116] width 144 height 19
click at [395, 92] on input "Nimmagadda" at bounding box center [383, 91] width 144 height 21
click at [415, 94] on input "Nimmagadda" at bounding box center [383, 91] width 144 height 21
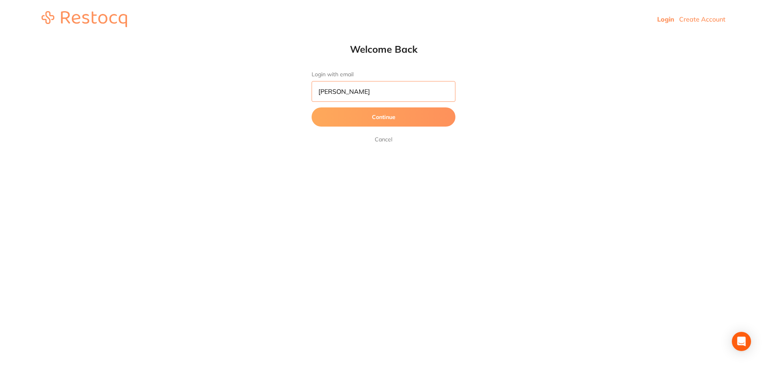
click at [415, 94] on input "Nimmagadda" at bounding box center [383, 91] width 144 height 21
click at [311, 107] on button "Continue" at bounding box center [383, 116] width 144 height 19
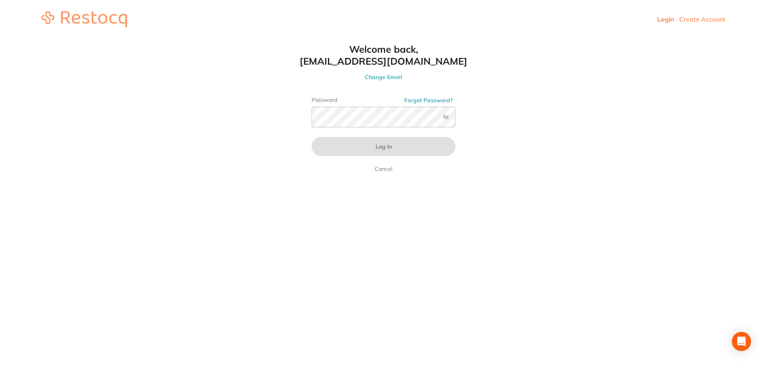
click at [445, 117] on label at bounding box center [445, 117] width 6 height 6
click at [455, 119] on input "checkbox" at bounding box center [455, 119] width 0 height 0
click at [379, 76] on button "Change Email" at bounding box center [383, 76] width 176 height 7
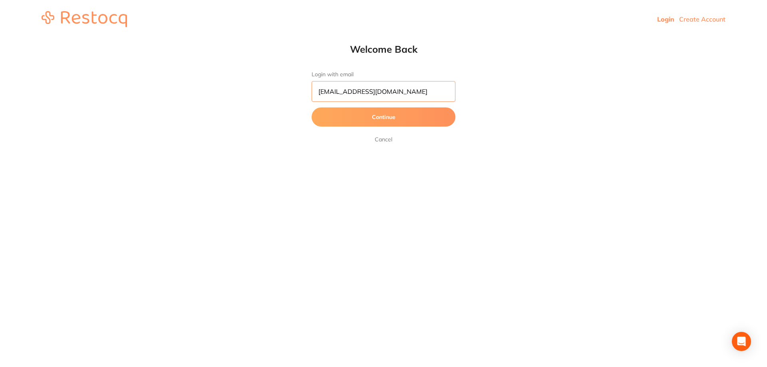
click at [366, 94] on input "[EMAIL_ADDRESS][DOMAIN_NAME]" at bounding box center [383, 91] width 144 height 21
paste input "receptio"
type input "reception@manukadentalcare.com.au"
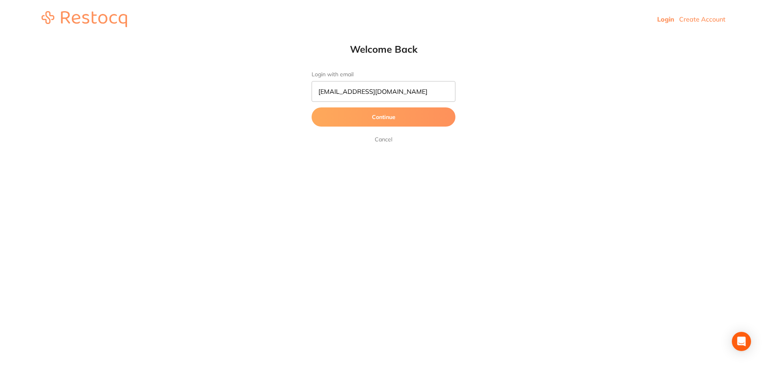
click at [377, 115] on button "Continue" at bounding box center [383, 116] width 144 height 19
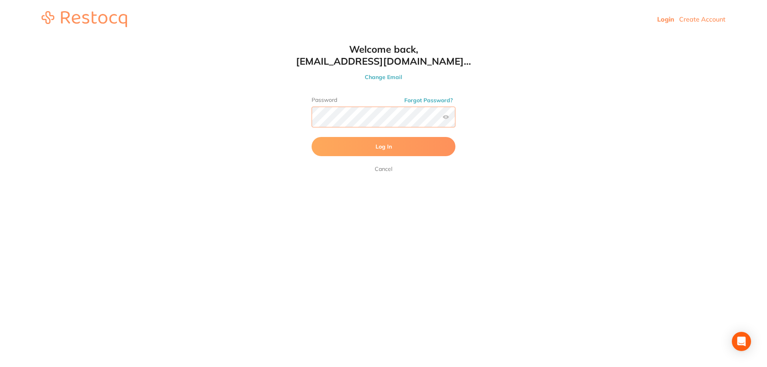
click at [311, 137] on button "Log In" at bounding box center [383, 146] width 144 height 19
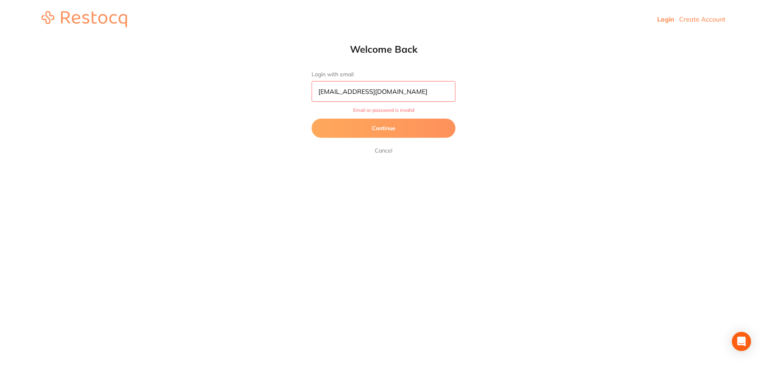
click at [395, 129] on button "Continue" at bounding box center [383, 128] width 144 height 19
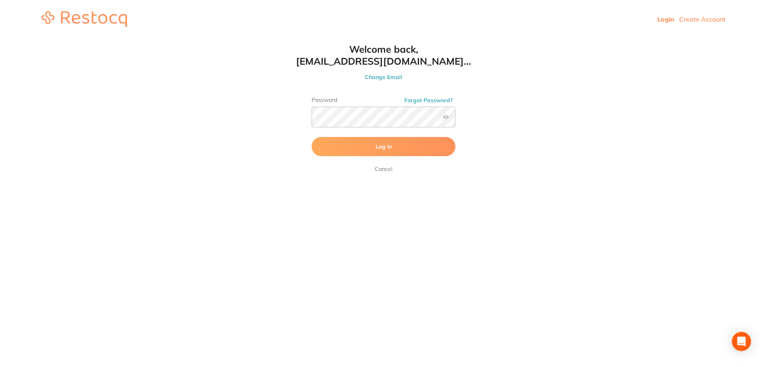
click at [382, 170] on link "Cancel" at bounding box center [383, 169] width 21 height 10
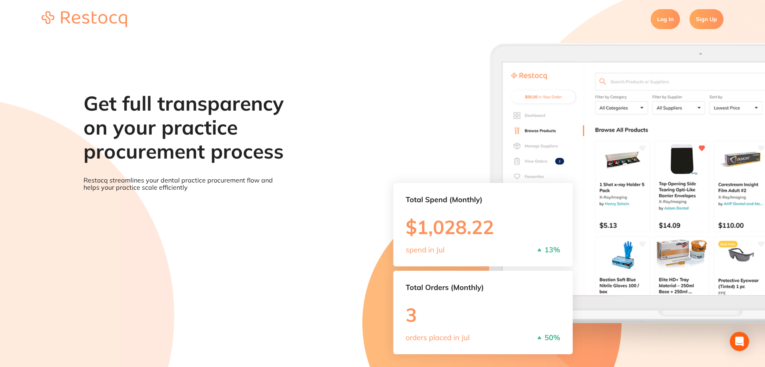
click at [668, 20] on link "Log In" at bounding box center [664, 19] width 29 height 20
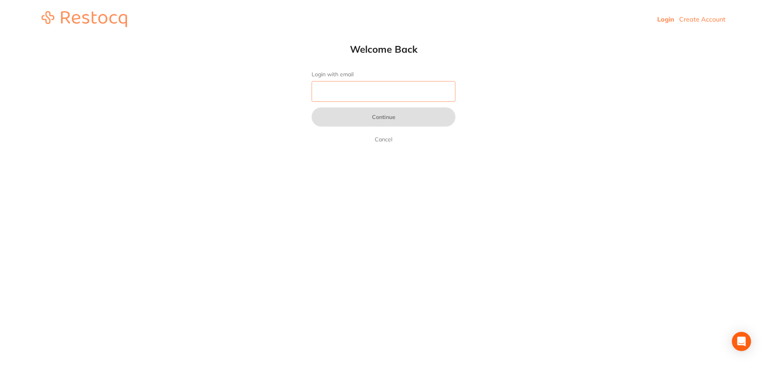
click at [378, 99] on input "Login with email" at bounding box center [383, 91] width 144 height 21
click at [329, 95] on input "Login with email" at bounding box center [383, 91] width 144 height 21
type input "m"
type input "[EMAIL_ADDRESS][DOMAIN_NAME]"
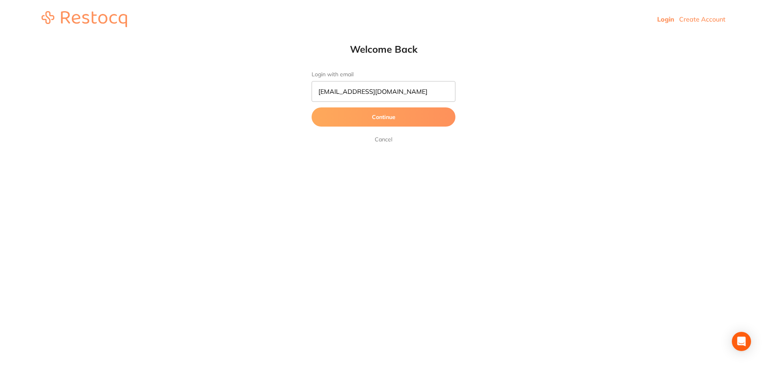
click at [393, 113] on button "Continue" at bounding box center [383, 116] width 144 height 19
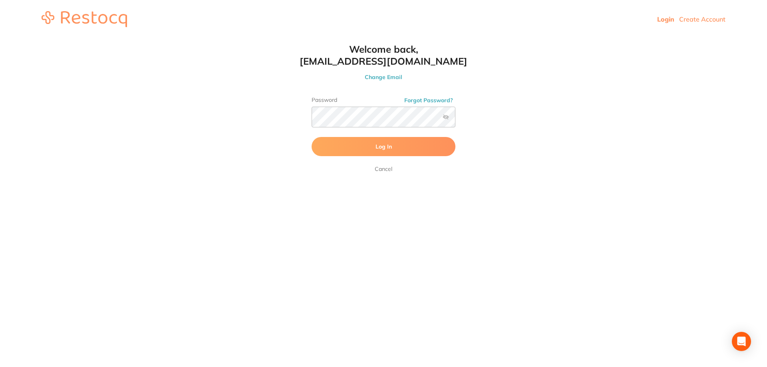
click at [444, 115] on label at bounding box center [445, 117] width 6 height 6
click at [455, 119] on input "checkbox" at bounding box center [455, 119] width 0 height 0
click at [375, 144] on span "Log In" at bounding box center [383, 146] width 16 height 7
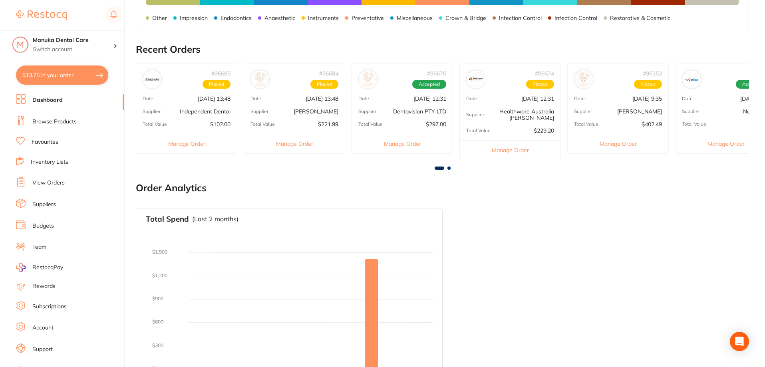
scroll to position [272, 0]
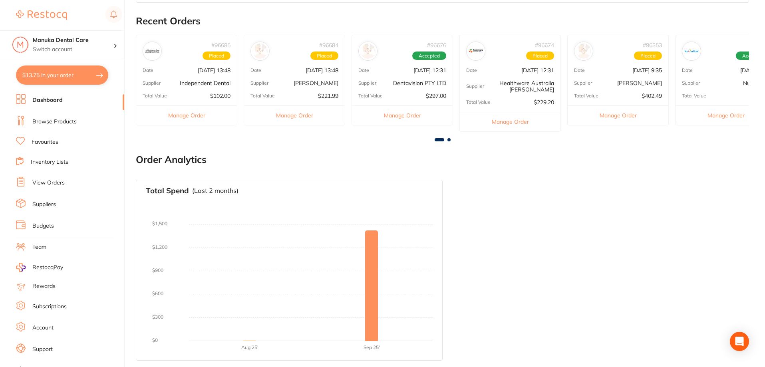
click at [57, 180] on link "View Orders" at bounding box center [48, 183] width 32 height 8
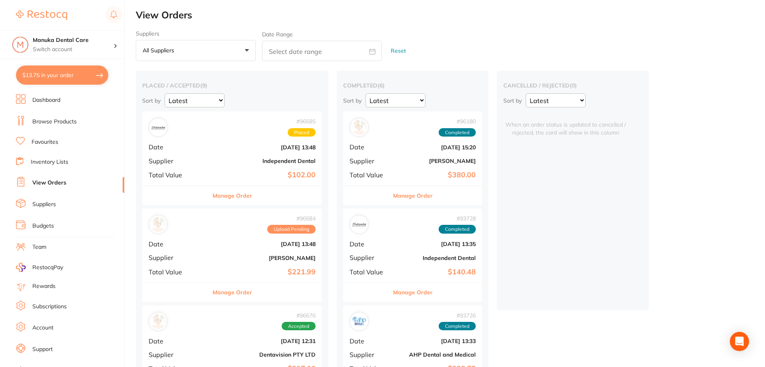
click at [40, 95] on li "Dashboard" at bounding box center [70, 100] width 108 height 12
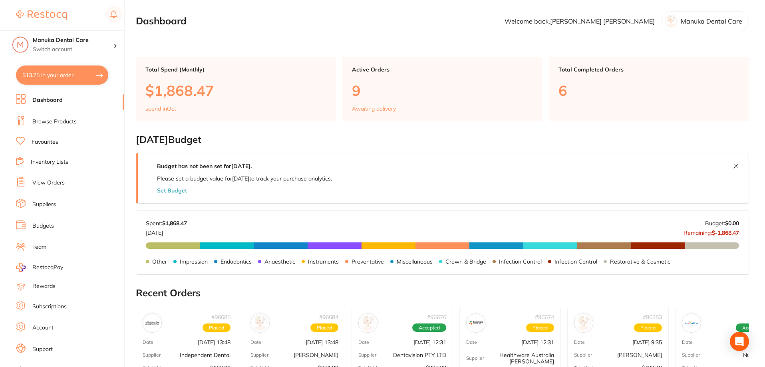
click at [51, 114] on ul "Dashboard Browse Products Favourites Inventory Lists View Orders Suppliers Budg…" at bounding box center [70, 232] width 108 height 276
click at [49, 121] on link "Browse Products" at bounding box center [54, 122] width 44 height 8
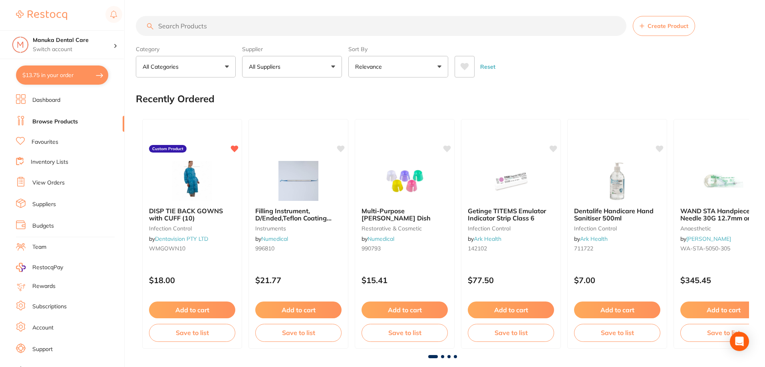
click at [192, 20] on input "search" at bounding box center [381, 26] width 490 height 20
type input "protemp"
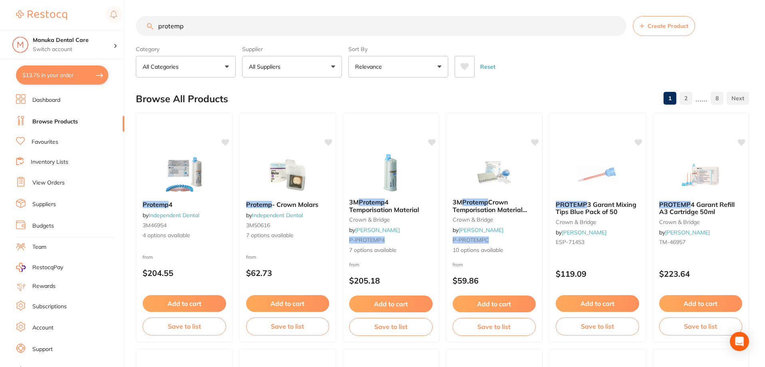
click at [373, 201] on em "Protemp" at bounding box center [372, 202] width 26 height 8
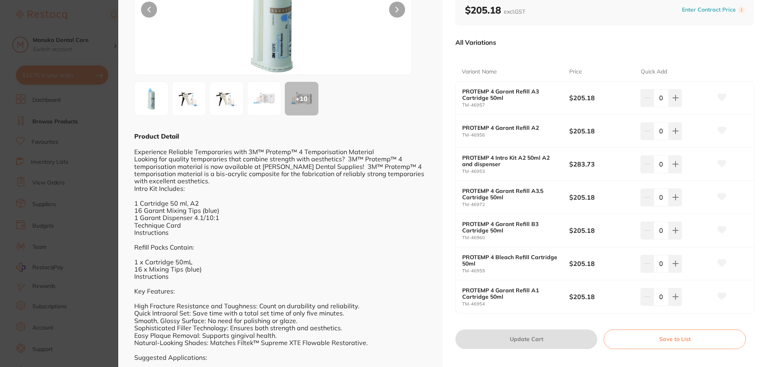
scroll to position [22, 0]
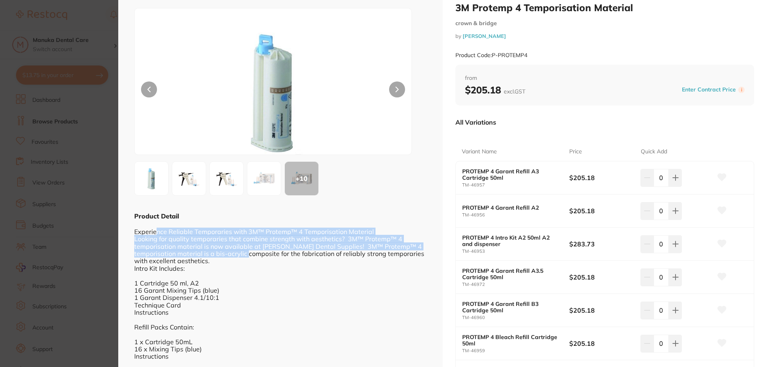
drag, startPoint x: 174, startPoint y: 235, endPoint x: 276, endPoint y: 257, distance: 104.2
click at [276, 257] on div "Experience Reliable Temporaries with 3M™ Protemp™ 4 Temporisation Material Look…" at bounding box center [280, 367] width 292 height 294
click at [257, 252] on div "Experience Reliable Temporaries with 3M™ Protemp™ 4 Temporisation Material Look…" at bounding box center [280, 367] width 292 height 294
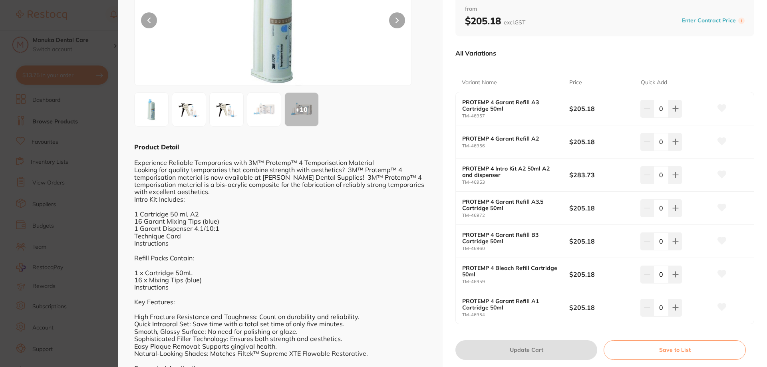
scroll to position [0, 0]
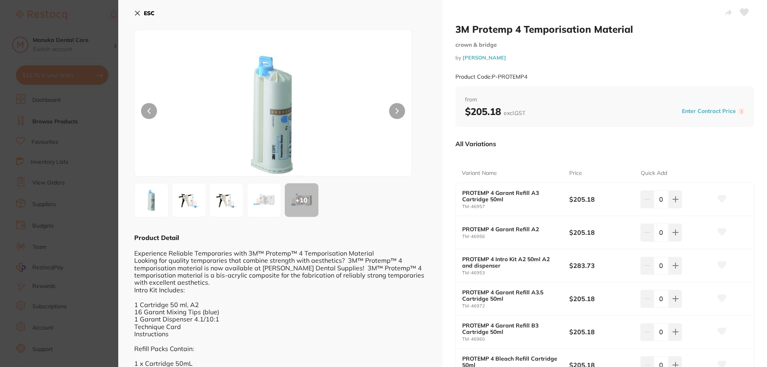
click at [147, 13] on b "ESC" at bounding box center [149, 13] width 11 height 7
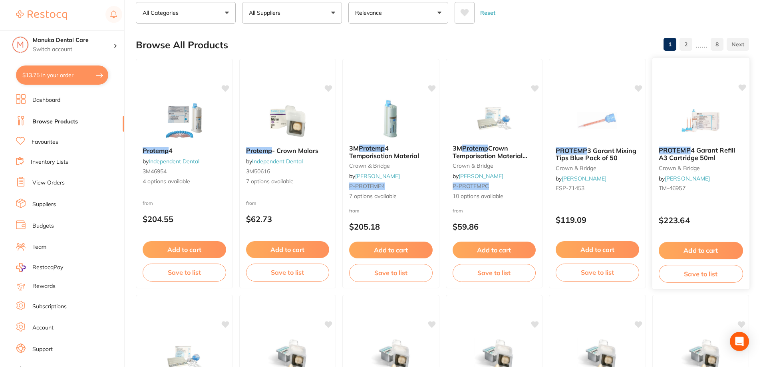
scroll to position [121, 0]
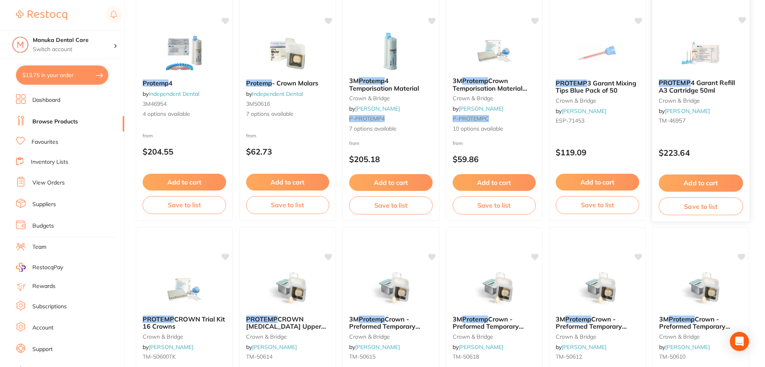
click at [702, 86] on span "4 Garant Refill A3 Cartridge 50ml" at bounding box center [696, 87] width 76 height 16
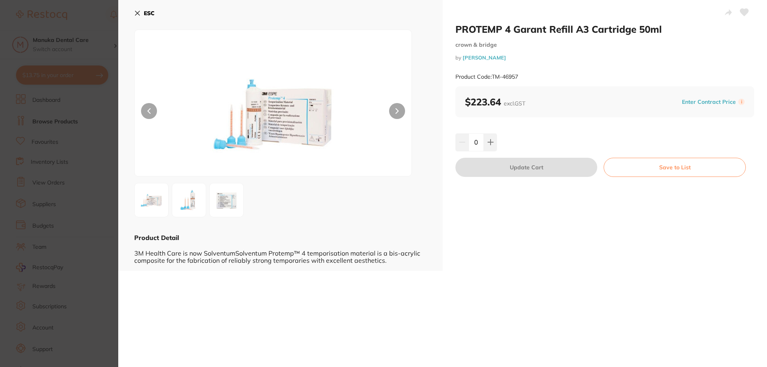
click at [193, 197] on img at bounding box center [188, 200] width 29 height 29
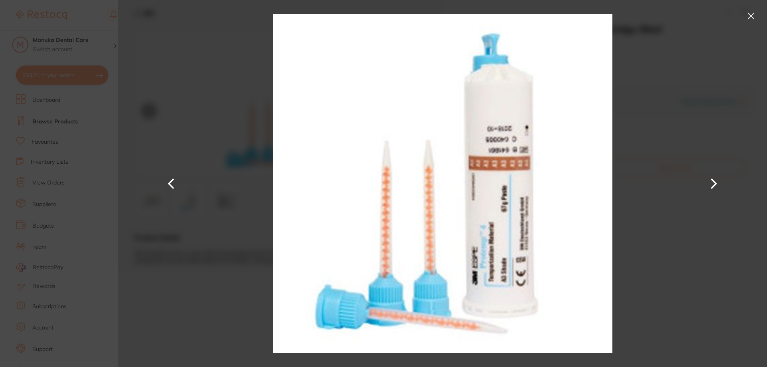
click at [752, 14] on button at bounding box center [750, 16] width 13 height 13
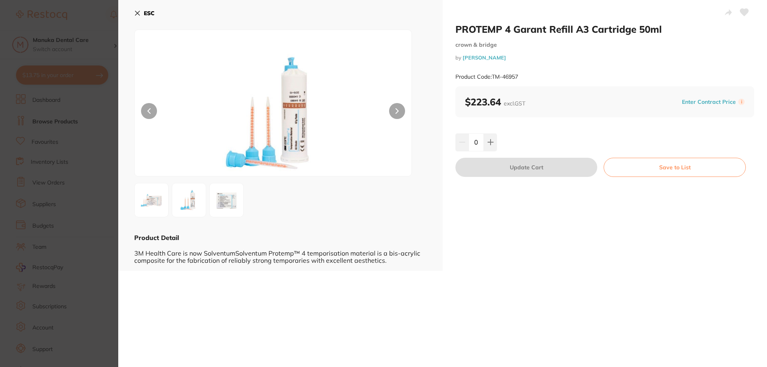
click at [139, 12] on icon at bounding box center [137, 13] width 4 height 4
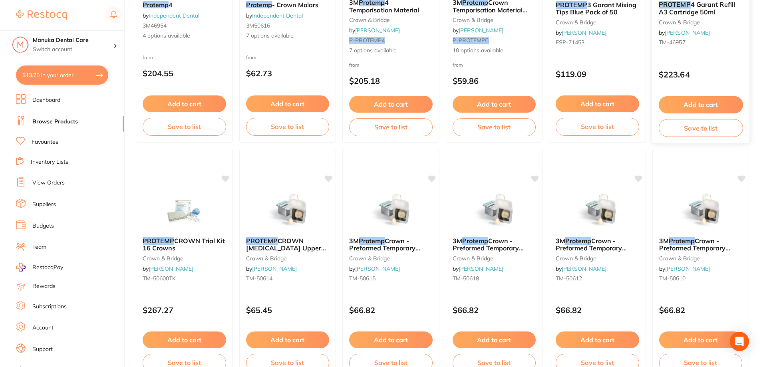
scroll to position [161, 0]
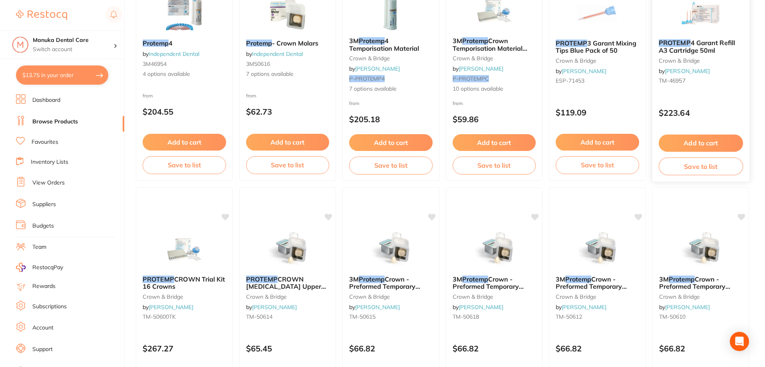
click at [697, 45] on span "4 Garant Refill A3 Cartridge 50ml" at bounding box center [696, 47] width 76 height 16
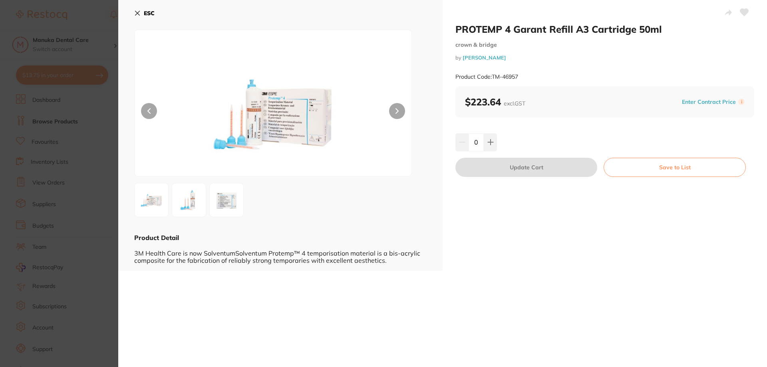
click at [490, 141] on icon at bounding box center [490, 142] width 6 height 6
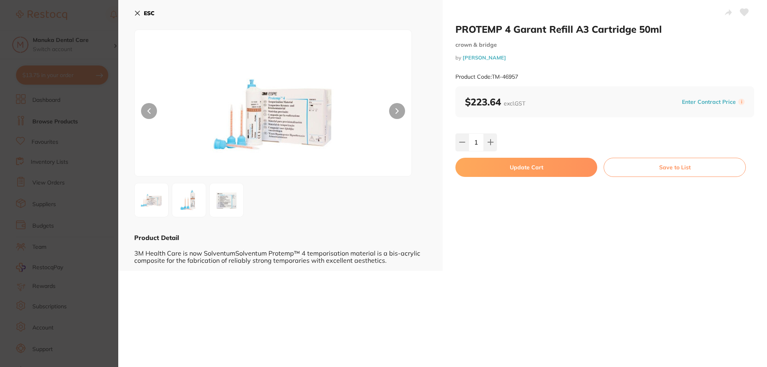
type input "1"
click at [547, 171] on button "Update Cart" at bounding box center [526, 167] width 142 height 19
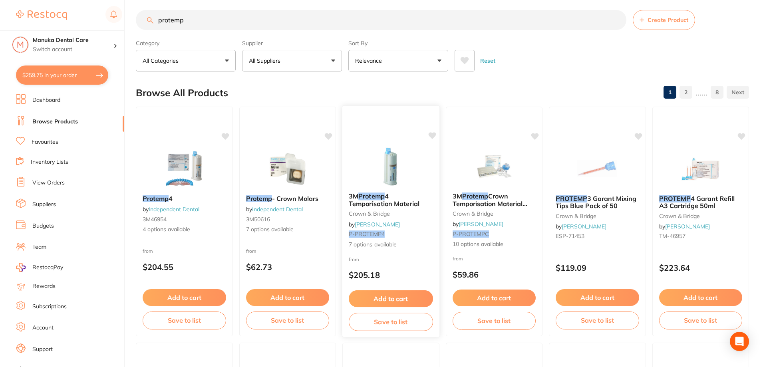
scroll to position [2, 0]
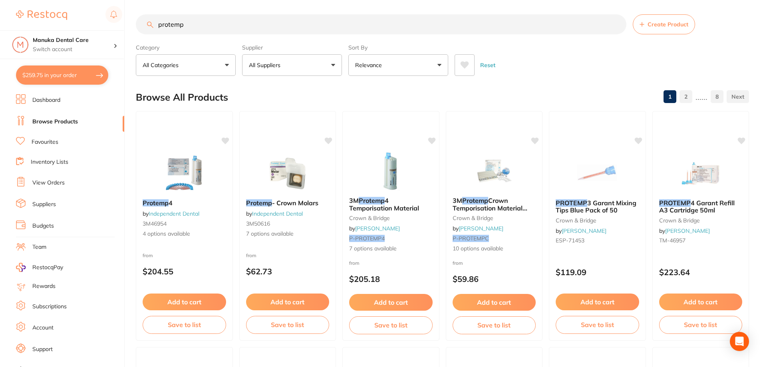
click at [66, 76] on button "$259.75 in your order" at bounding box center [62, 74] width 92 height 19
checkbox input "true"
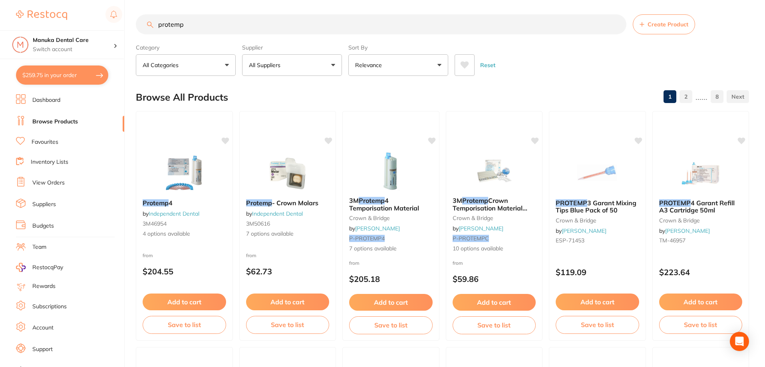
checkbox input "true"
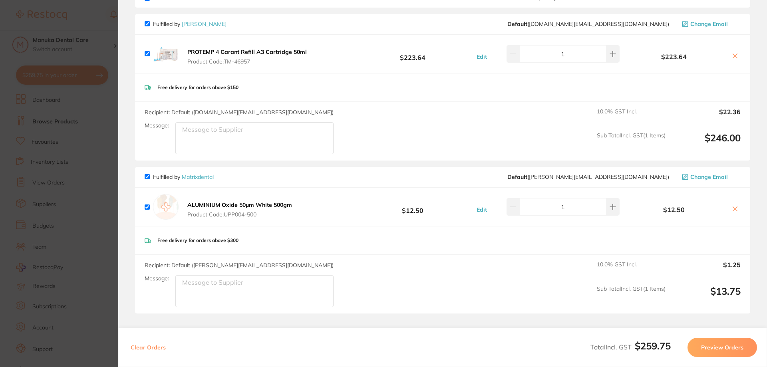
scroll to position [120, 0]
